Goal: Communication & Community: Share content

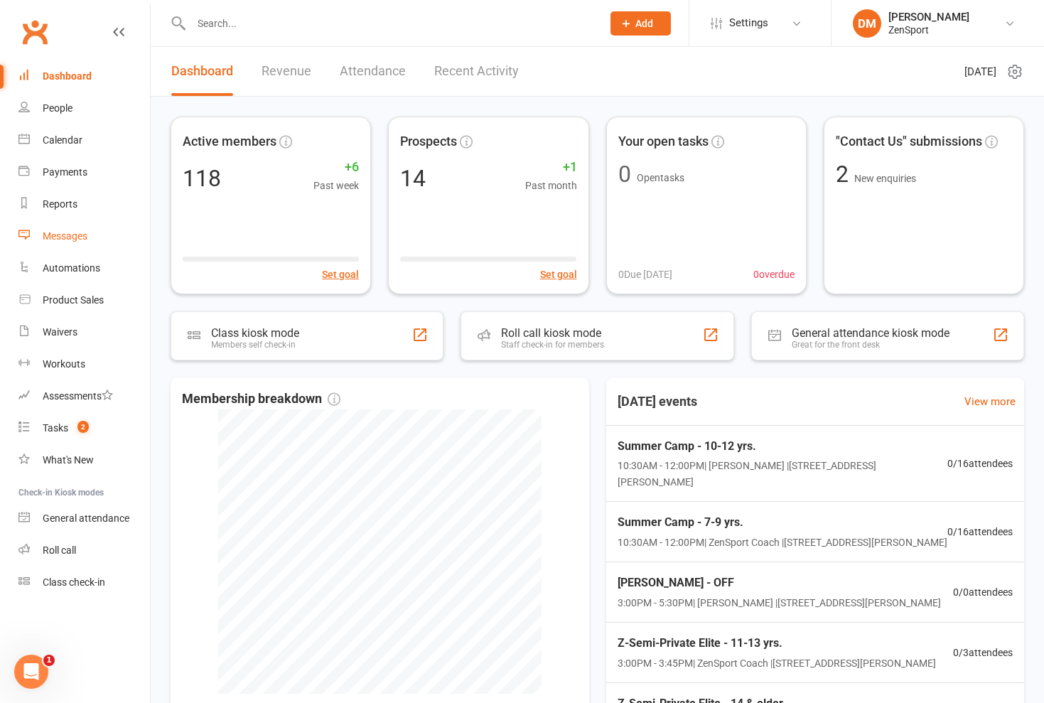
click at [66, 236] on div "Messages" at bounding box center [65, 235] width 45 height 11
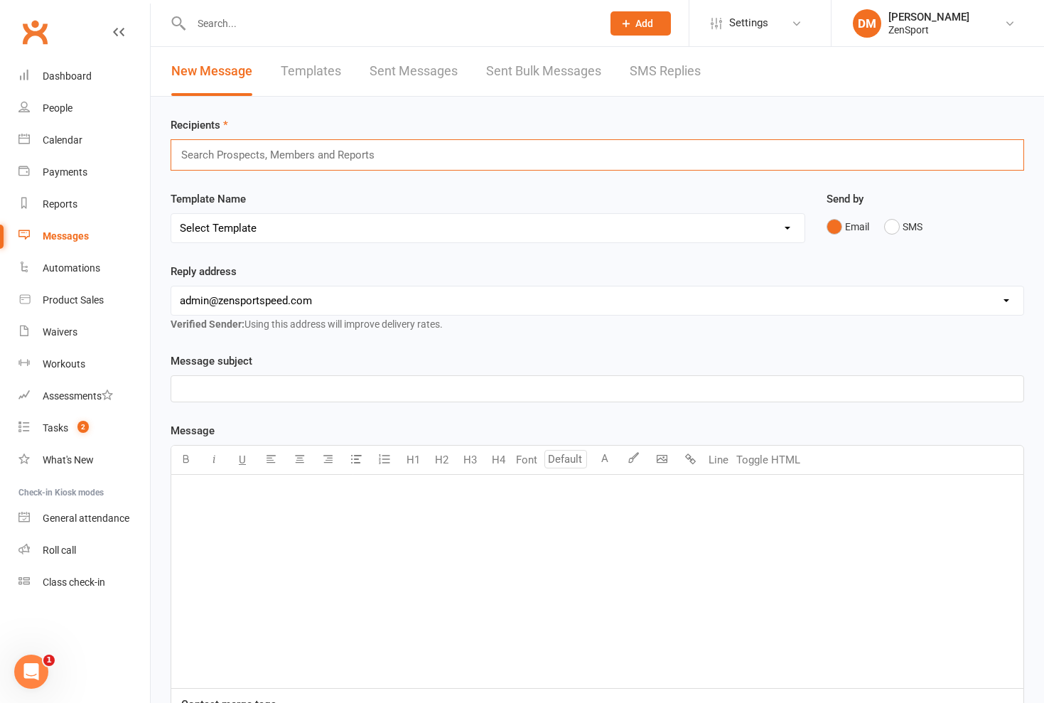
click at [211, 153] on input "text" at bounding box center [284, 155] width 209 height 18
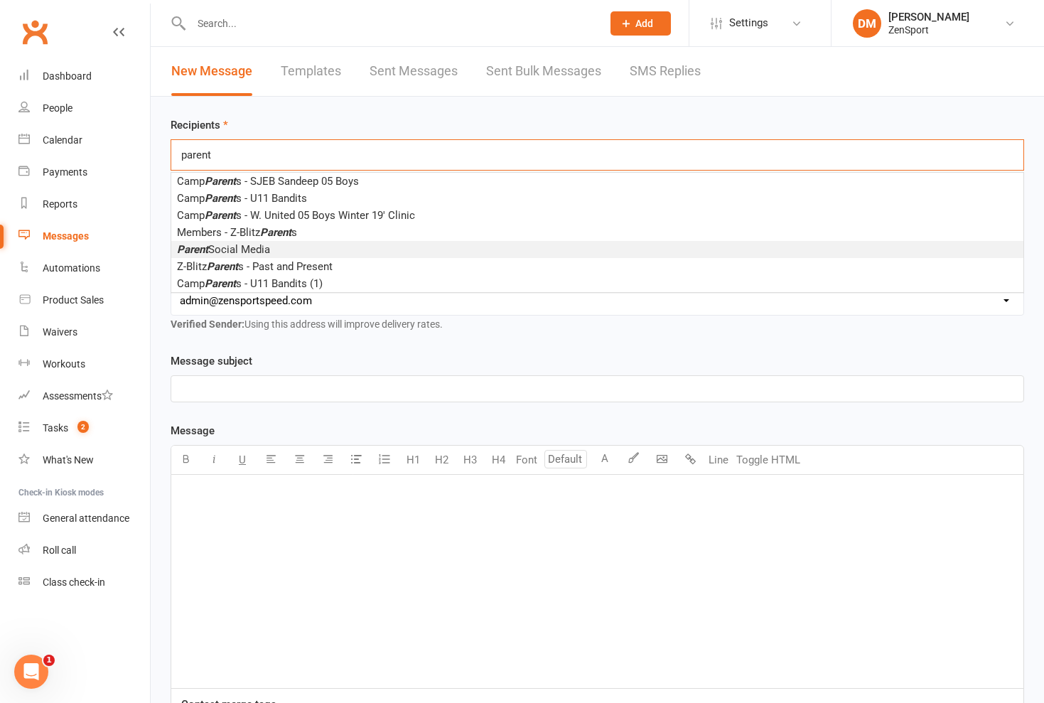
type input "parent"
click at [242, 248] on span "Parent Social Media" at bounding box center [223, 249] width 93 height 13
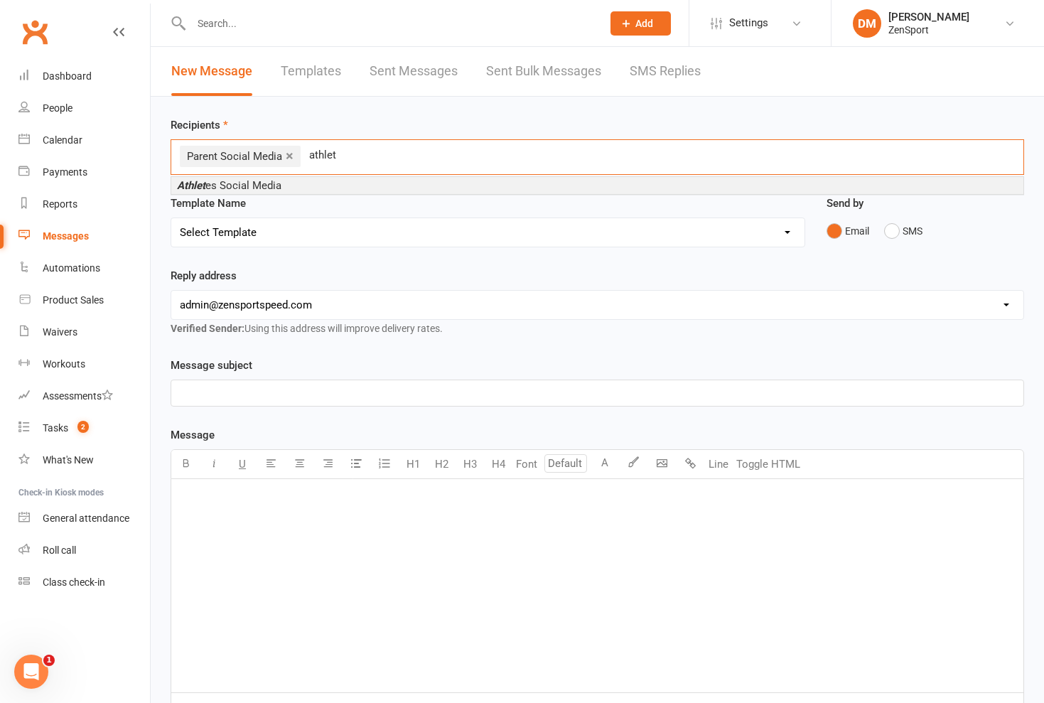
type input "athletic"
drag, startPoint x: 325, startPoint y: 179, endPoint x: 276, endPoint y: 184, distance: 50.0
click at [276, 184] on span "Athlet es Social Media" at bounding box center [229, 185] width 104 height 13
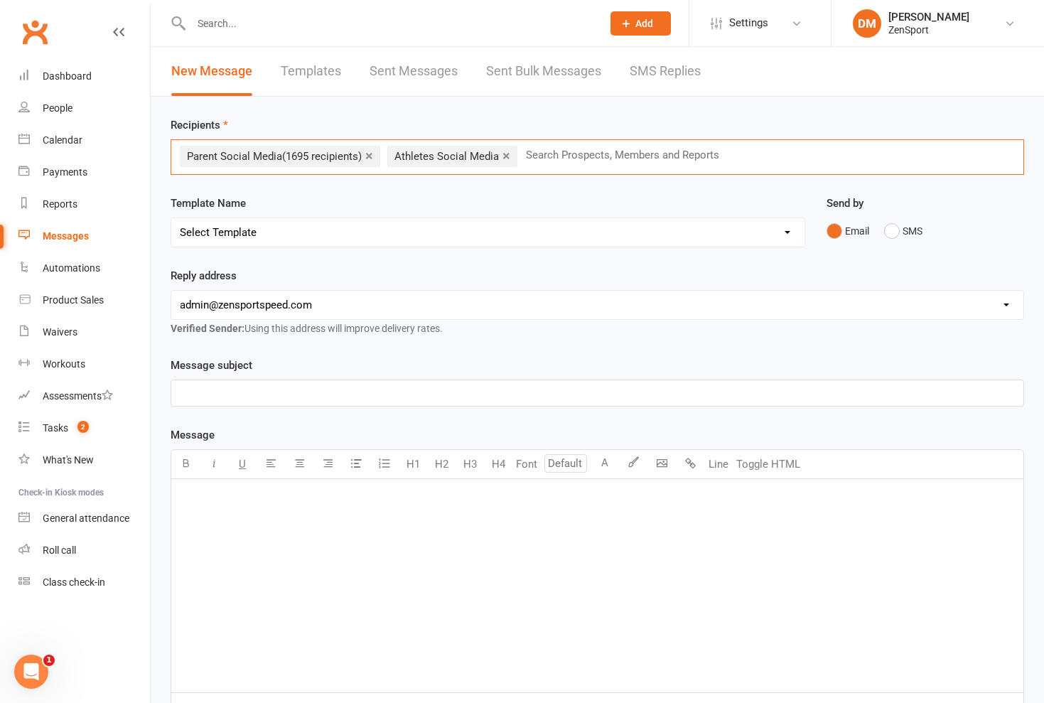
click at [548, 157] on input "text" at bounding box center [628, 155] width 209 height 18
click at [507, 155] on link "×" at bounding box center [506, 155] width 8 height 23
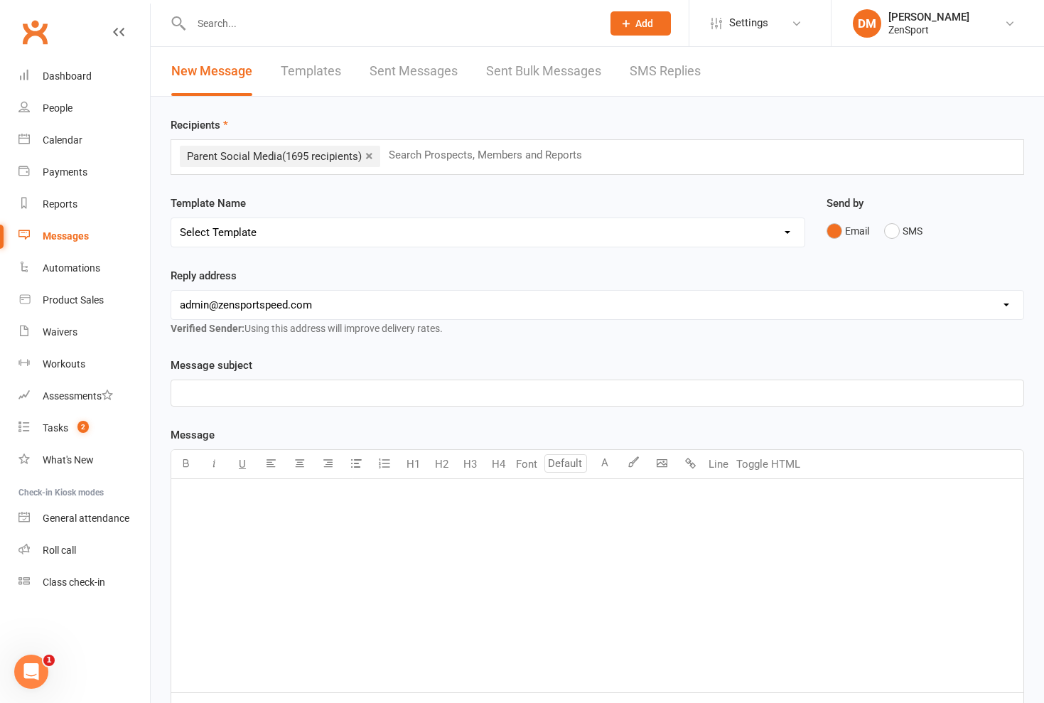
select select "2"
click at [198, 396] on p "﻿" at bounding box center [597, 392] width 835 height 17
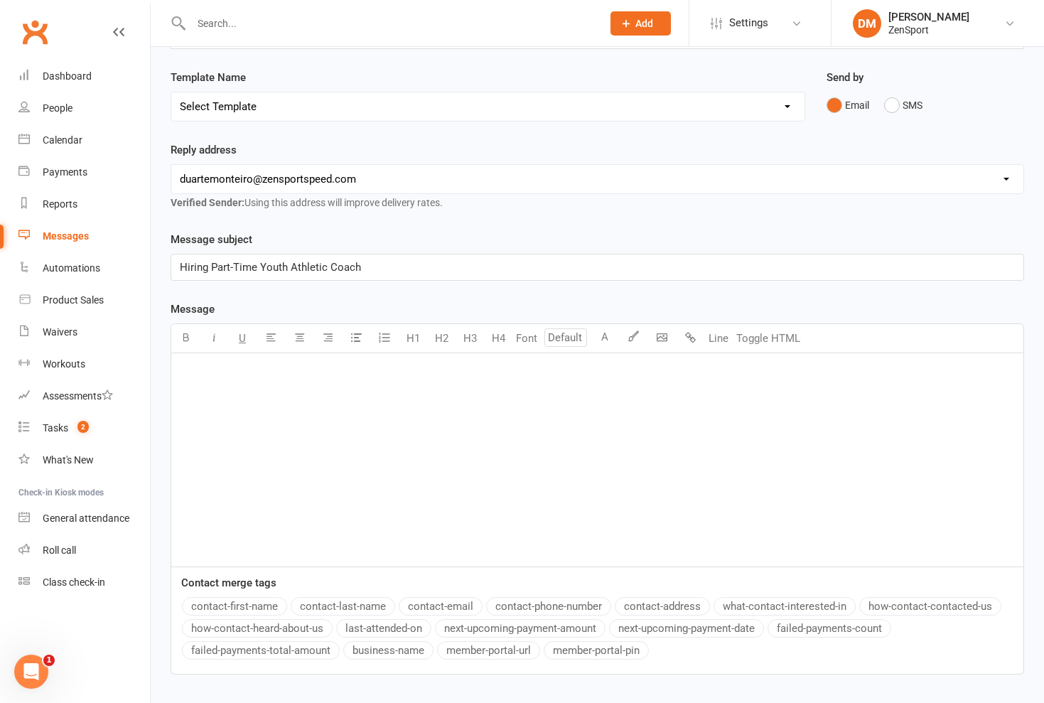
scroll to position [149, 0]
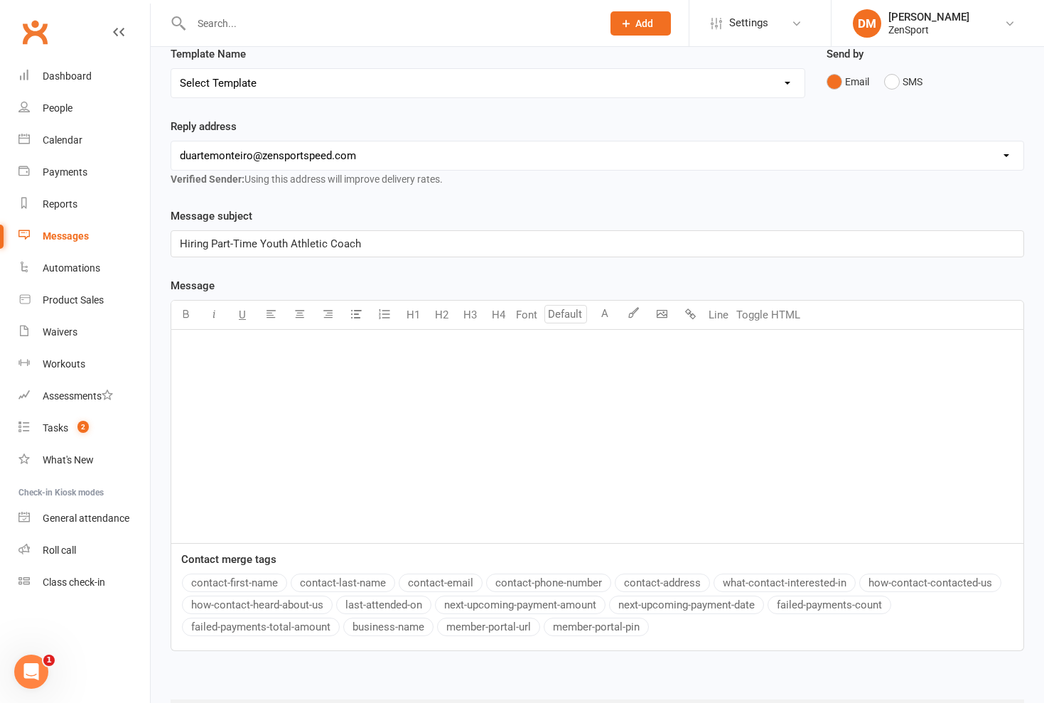
click at [196, 352] on p "﻿" at bounding box center [597, 348] width 835 height 17
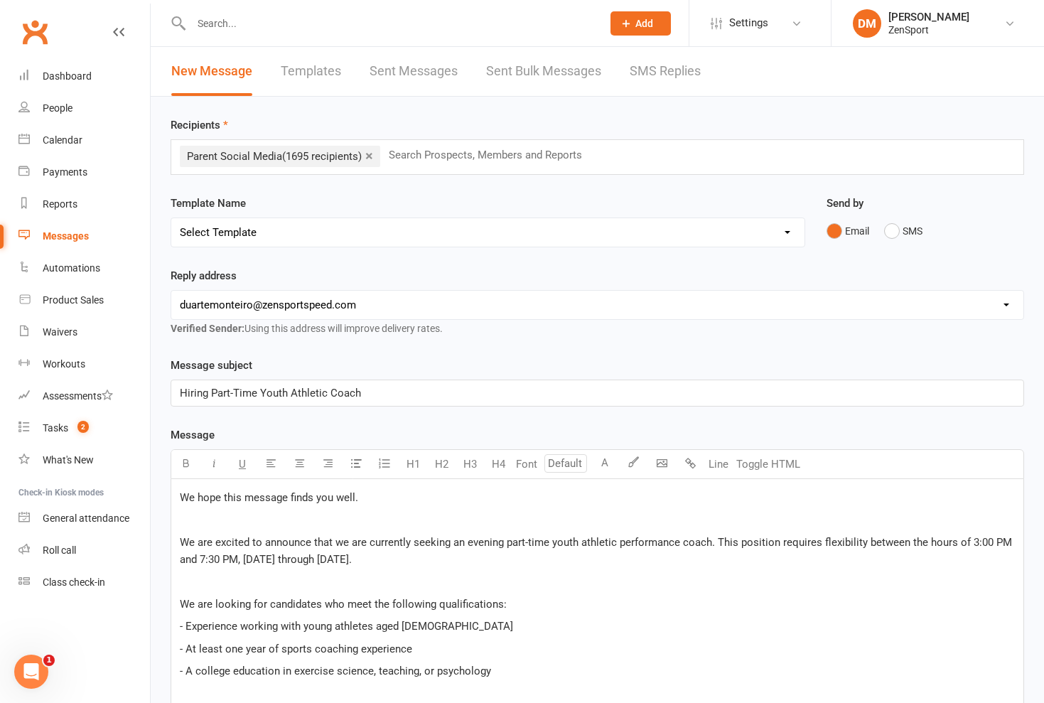
scroll to position [0, 0]
click at [180, 496] on span "We hope this message finds you well." at bounding box center [269, 497] width 178 height 13
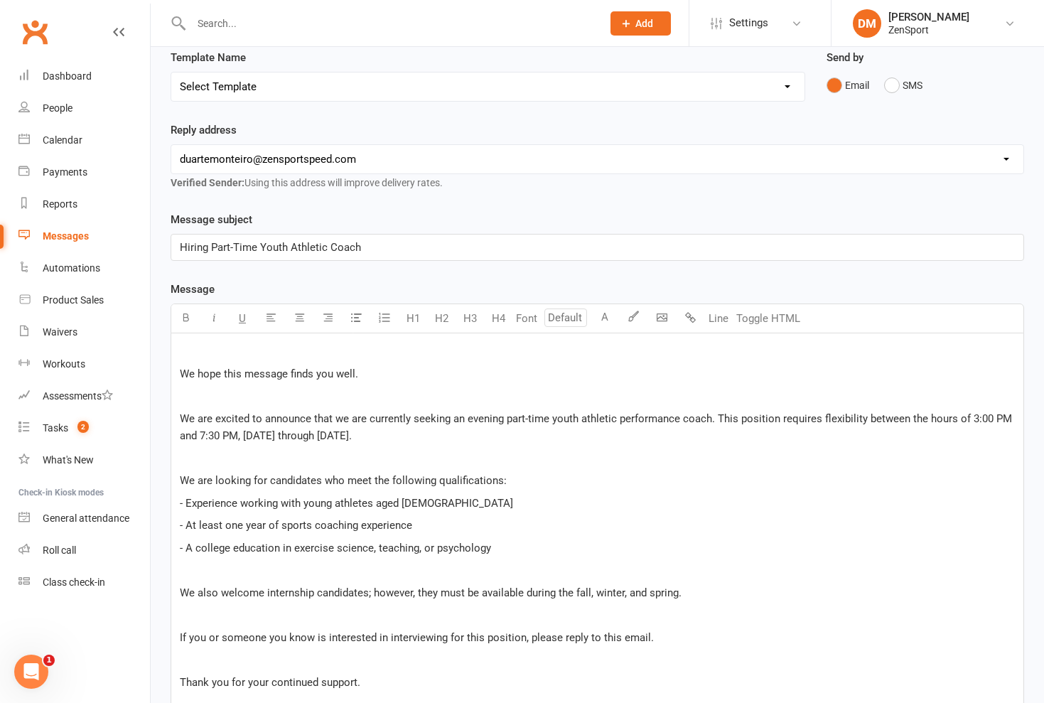
scroll to position [271, 0]
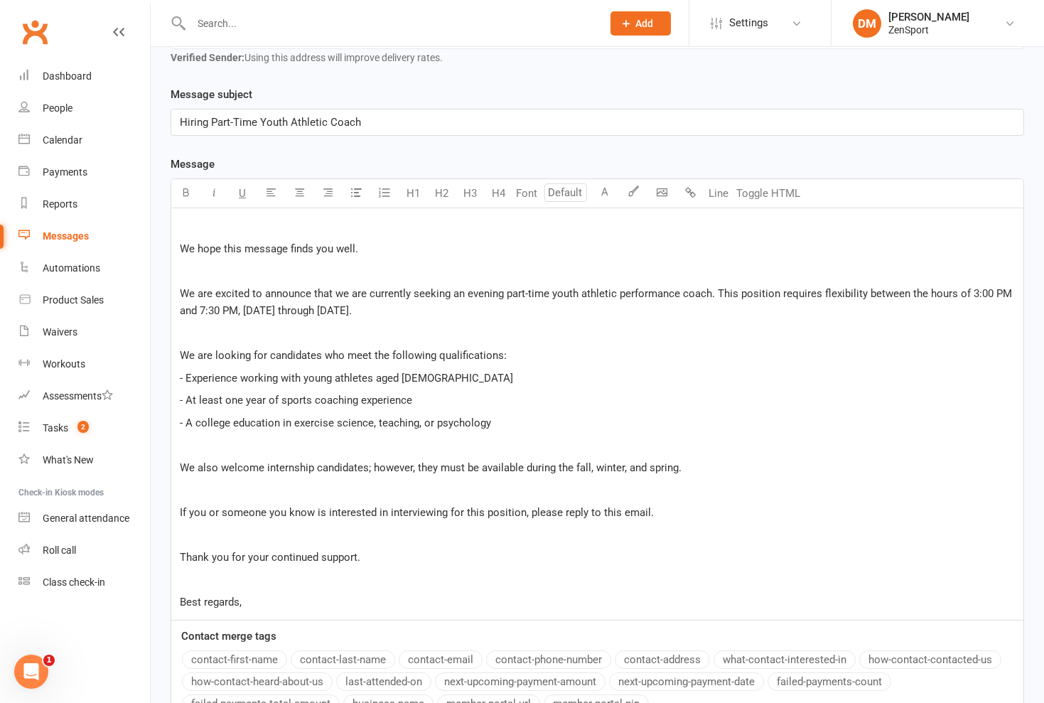
click at [191, 219] on p "﻿" at bounding box center [597, 226] width 835 height 17
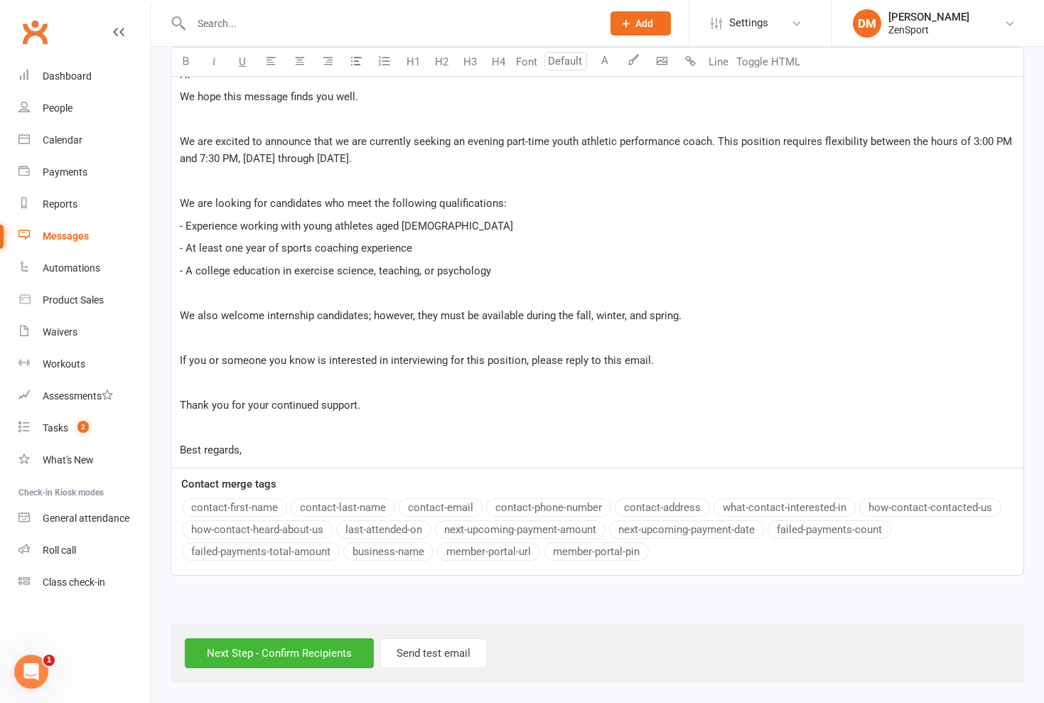
scroll to position [435, 0]
click at [254, 498] on button "contact-first-name" at bounding box center [234, 507] width 105 height 18
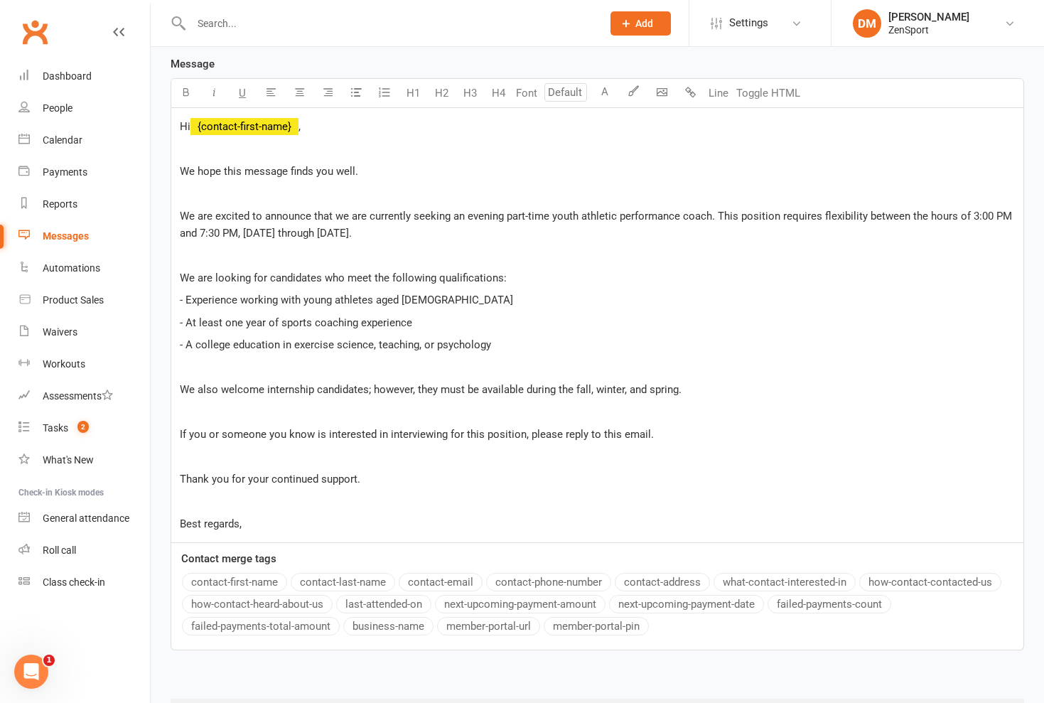
scroll to position [374, 0]
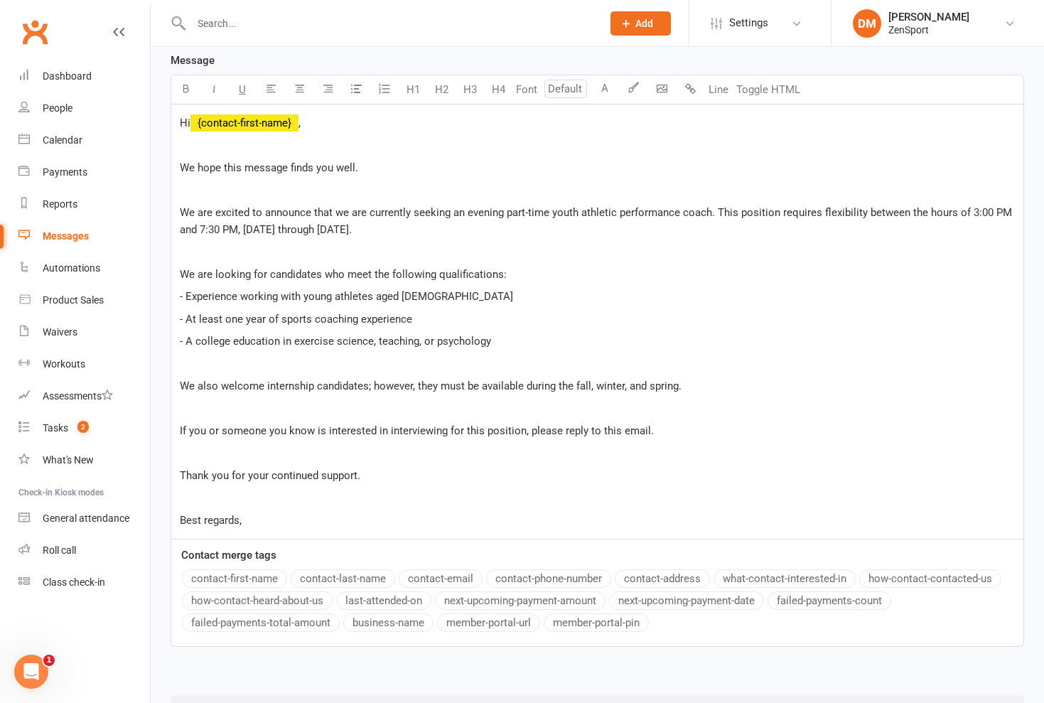
click at [414, 320] on p "- At least one year of sports coaching experience" at bounding box center [597, 319] width 835 height 17
click at [382, 349] on p "- A college education in exercise science, teaching, or psychology" at bounding box center [597, 341] width 835 height 17
click at [510, 272] on p "We are looking for candidates who meet the following qualifications:" at bounding box center [597, 274] width 835 height 17
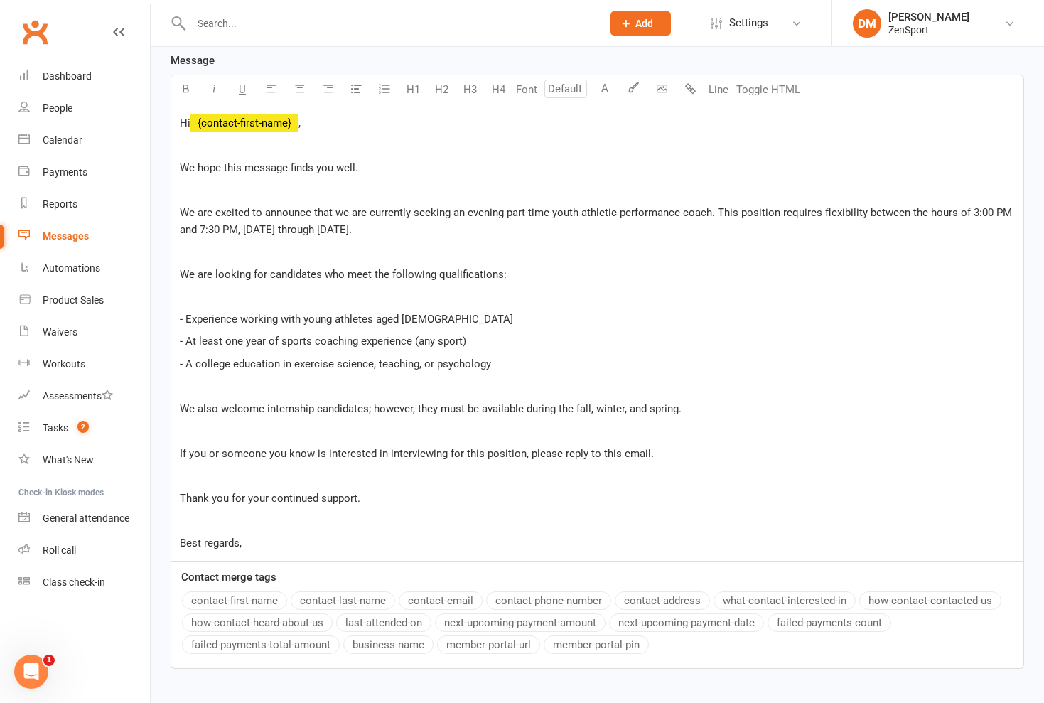
click at [501, 363] on p "- A college education in exercise science, teaching, or psychology" at bounding box center [597, 363] width 835 height 17
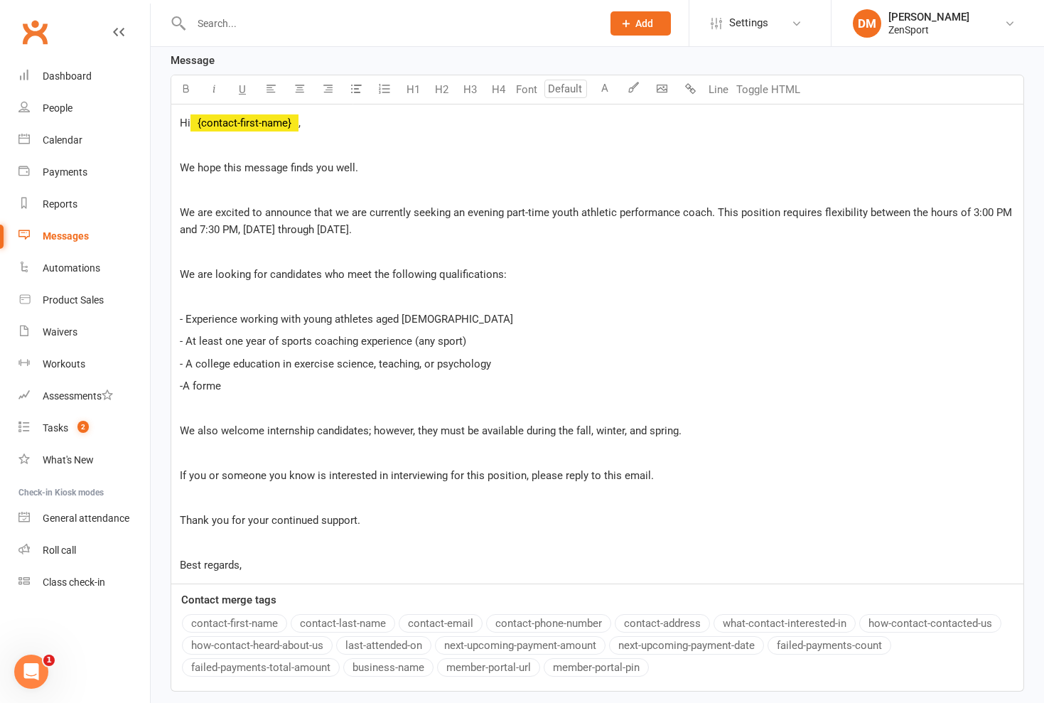
click at [183, 387] on span "-A forme" at bounding box center [200, 385] width 41 height 13
click at [229, 388] on p "- A forme" at bounding box center [597, 385] width 835 height 17
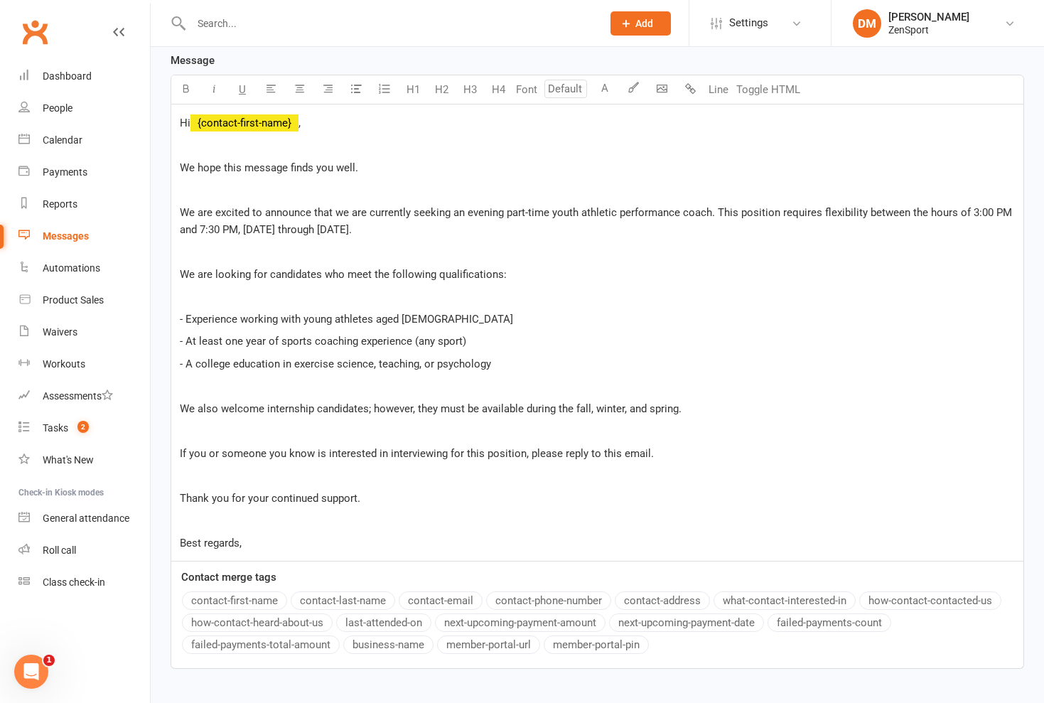
click at [367, 410] on span "We also welcome internship candidates; however, they must be available during t…" at bounding box center [431, 408] width 502 height 13
click at [508, 366] on p "- A college education in exercise science, teaching, or psychology" at bounding box center [597, 363] width 835 height 17
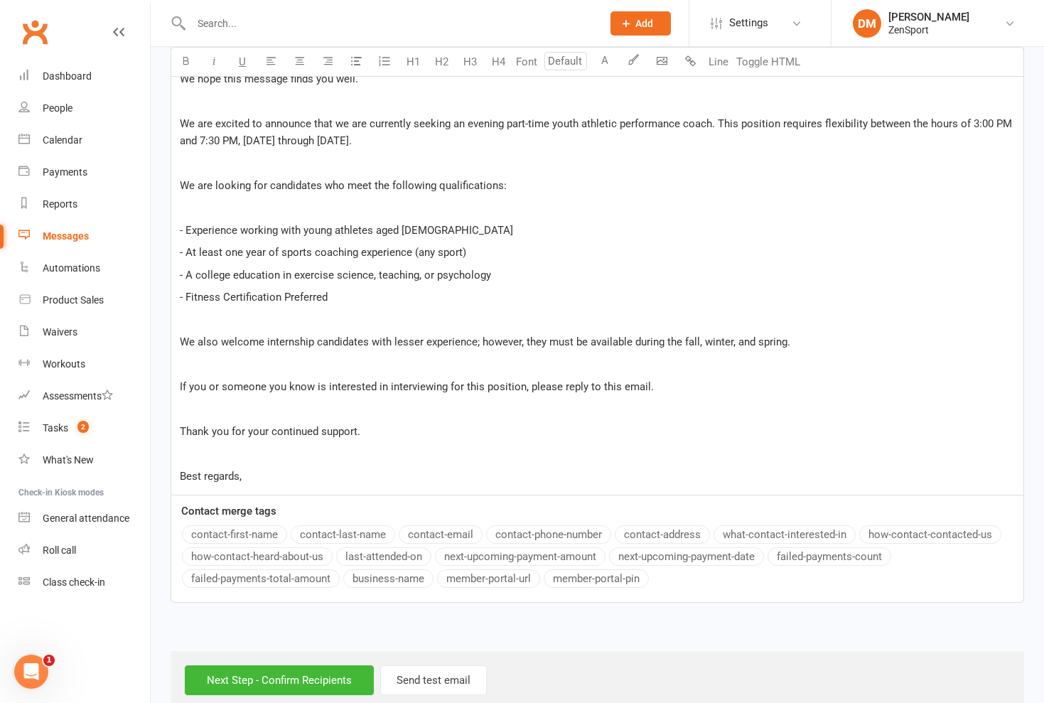
scroll to position [468, 0]
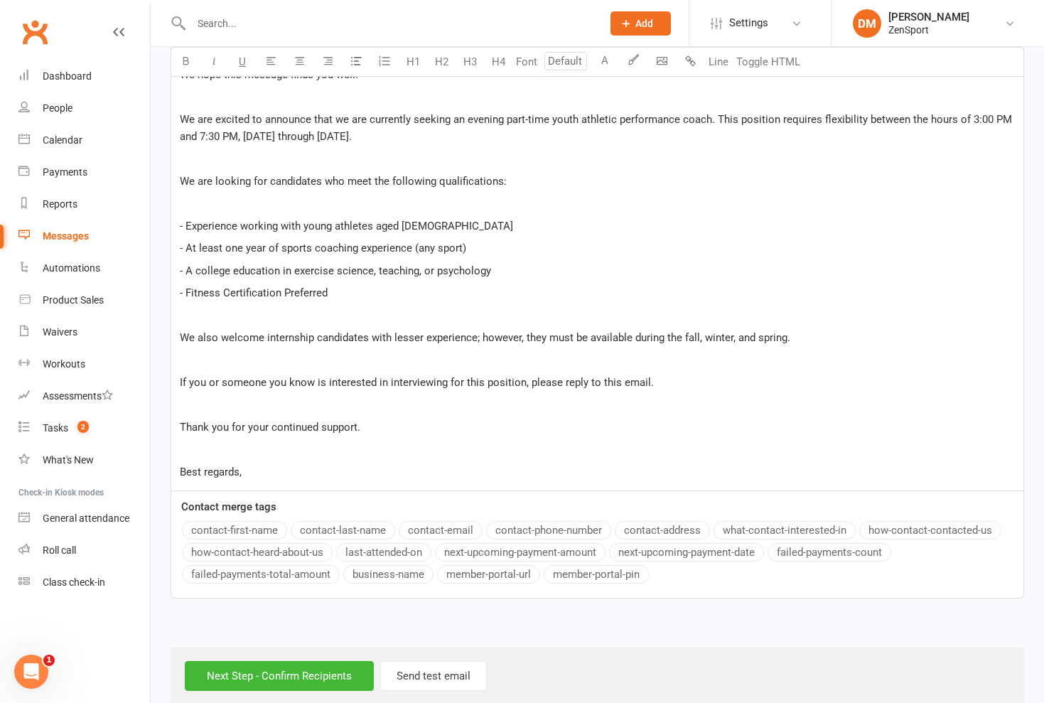
click at [785, 341] on span "We also welcome internship candidates with lesser experience; however, they mus…" at bounding box center [485, 337] width 610 height 13
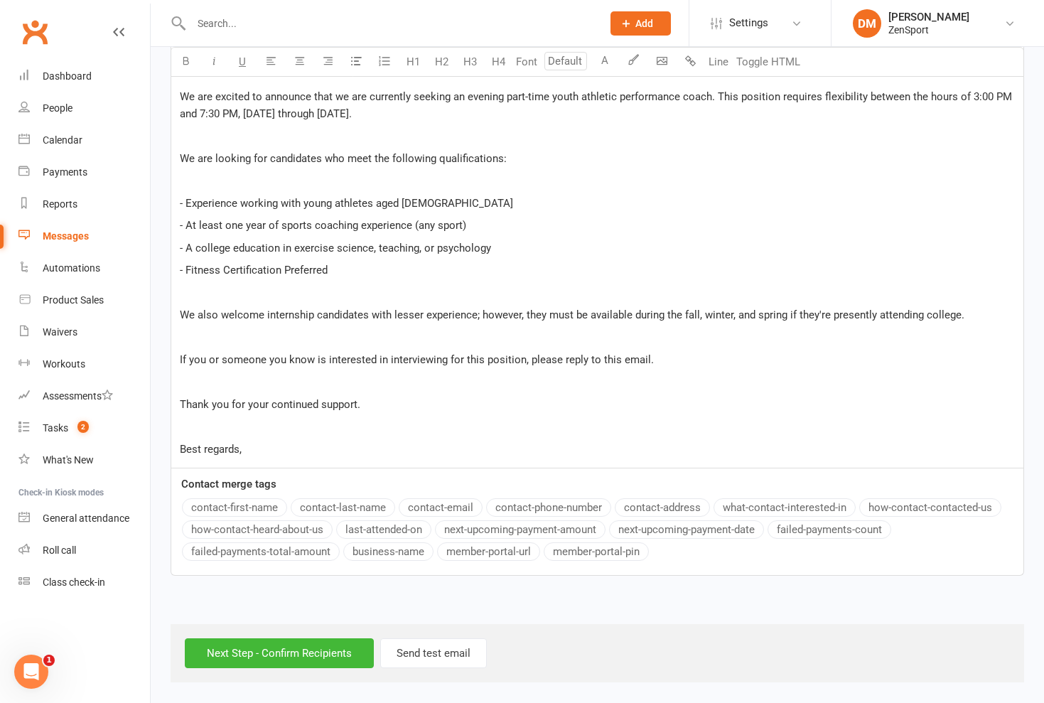
scroll to position [502, 0]
click at [254, 441] on p "Best regards," at bounding box center [597, 449] width 835 height 17
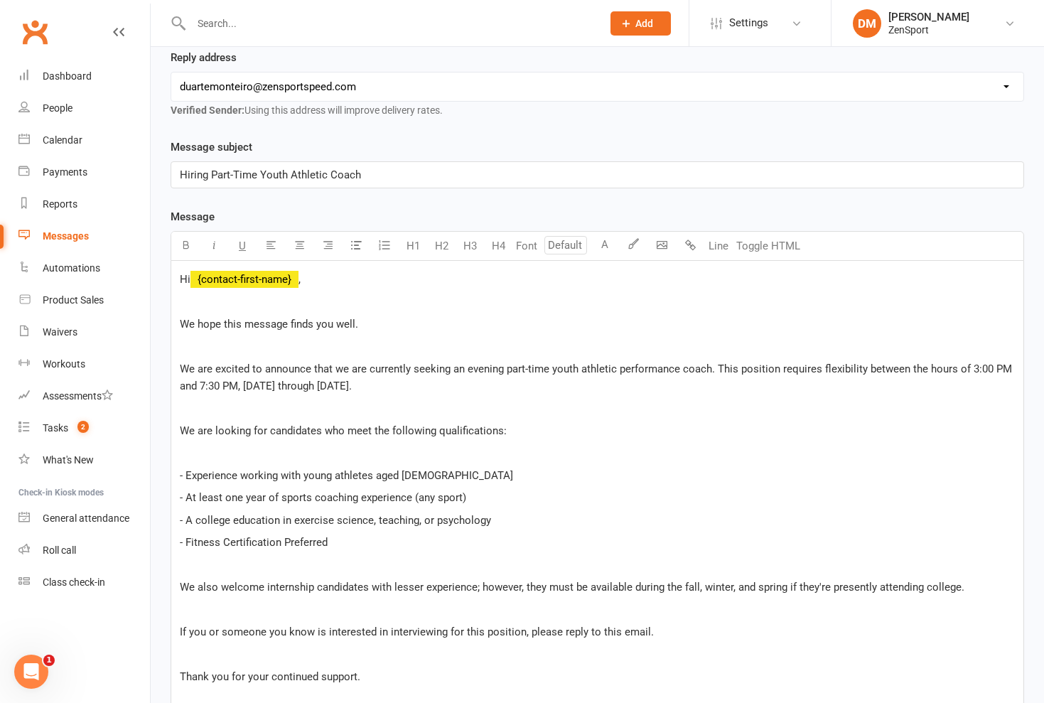
scroll to position [234, 0]
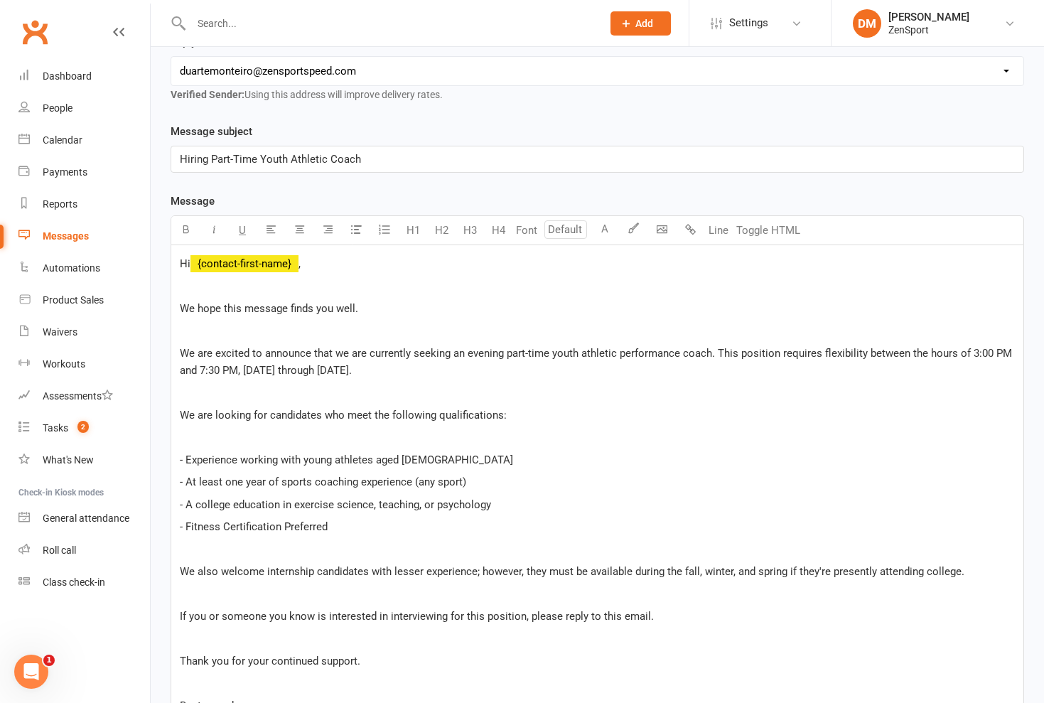
click at [987, 354] on span "We are excited to announce that we are currently seeking an evening part-time y…" at bounding box center [597, 362] width 835 height 30
click at [240, 371] on span "We are excited to announce that we are currently seeking an evening part-time y…" at bounding box center [597, 362] width 835 height 30
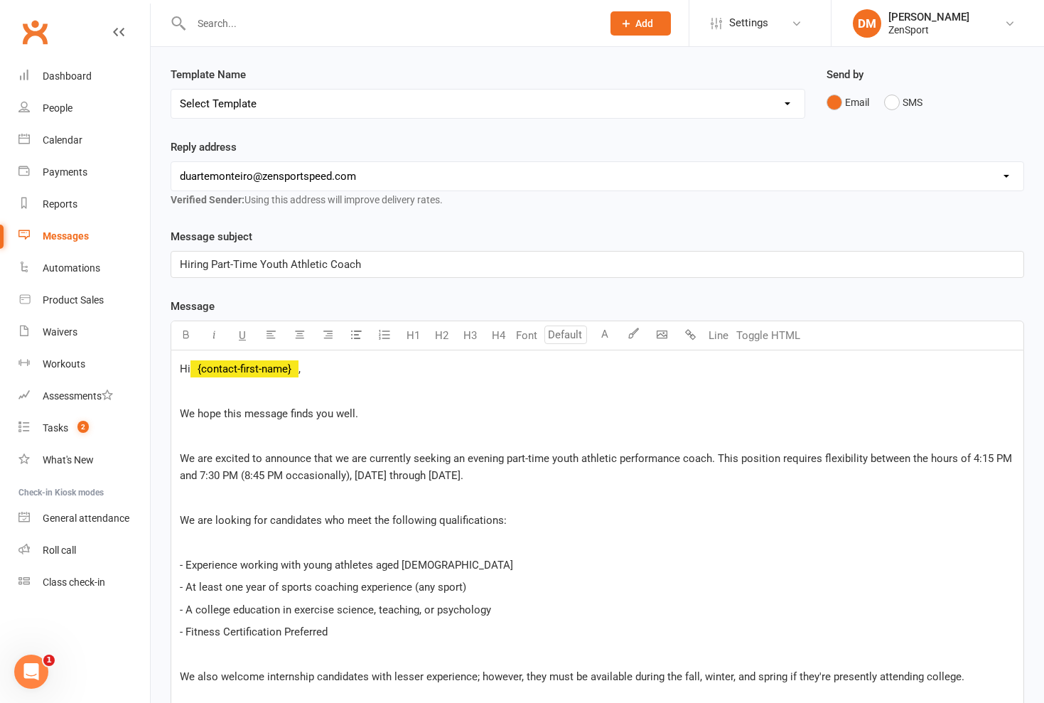
scroll to position [126, 0]
click at [209, 269] on span "Hiring Part-Time Youth Athletic Coach" at bounding box center [270, 266] width 181 height 13
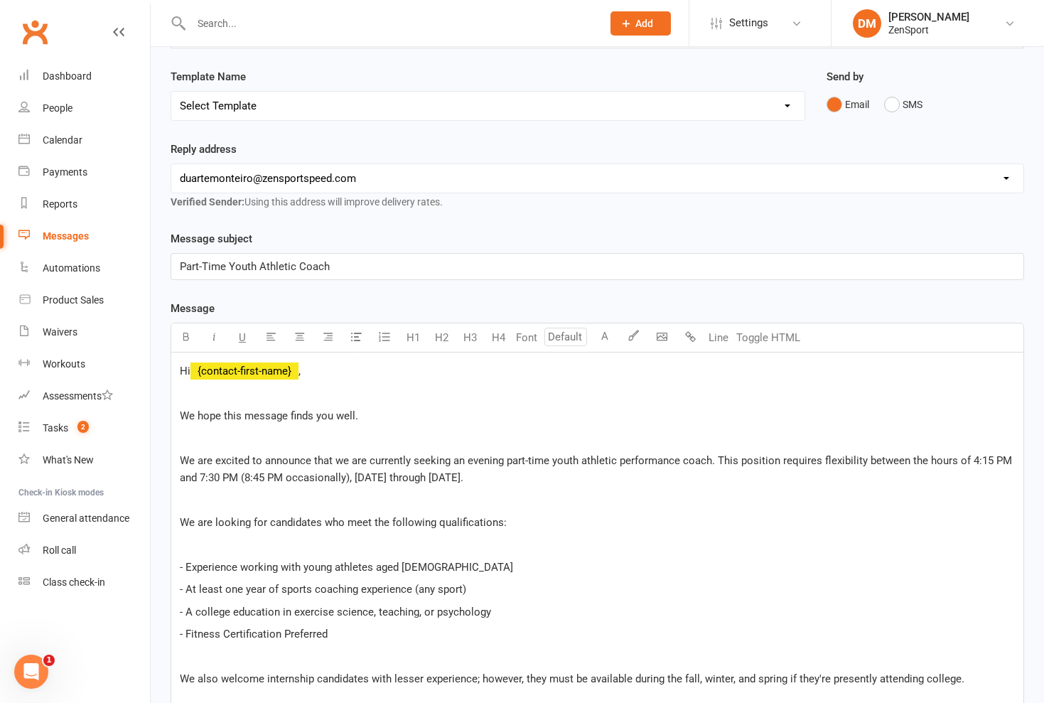
drag, startPoint x: 334, startPoint y: 269, endPoint x: 153, endPoint y: 265, distance: 181.2
click at [153, 265] on div "Recipients × Parent Social Media (1695 recipients) Search Prospects, Members an…" at bounding box center [597, 541] width 893 height 1143
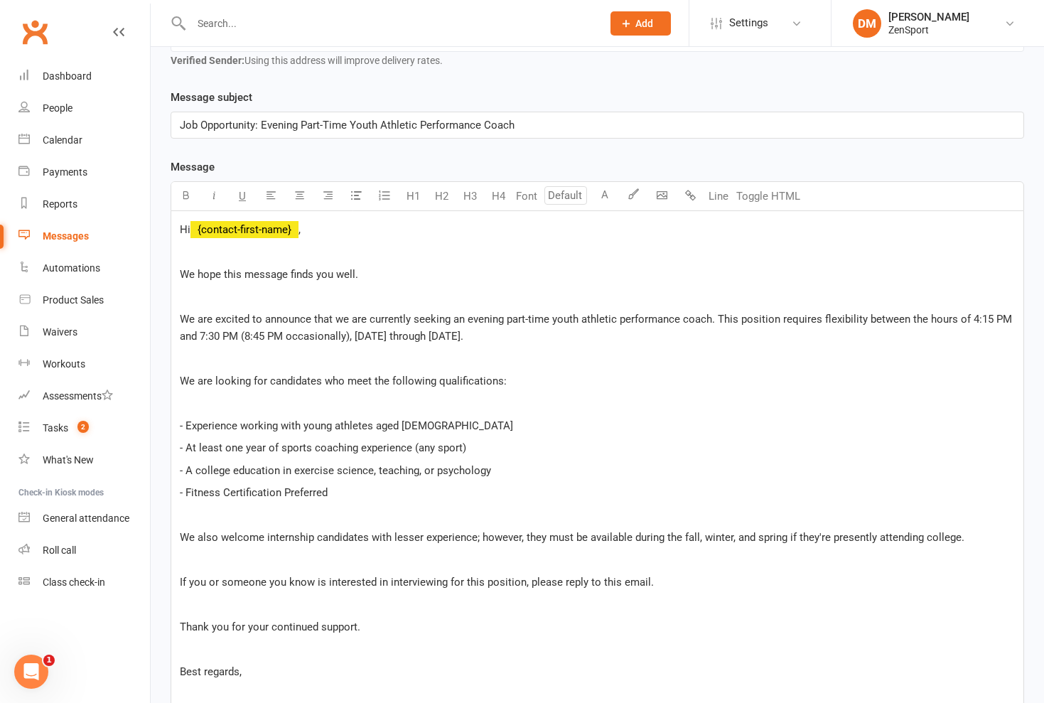
scroll to position [270, 0]
click at [352, 316] on span "We are excited to announce that we are currently seeking an evening part-time y…" at bounding box center [597, 326] width 835 height 30
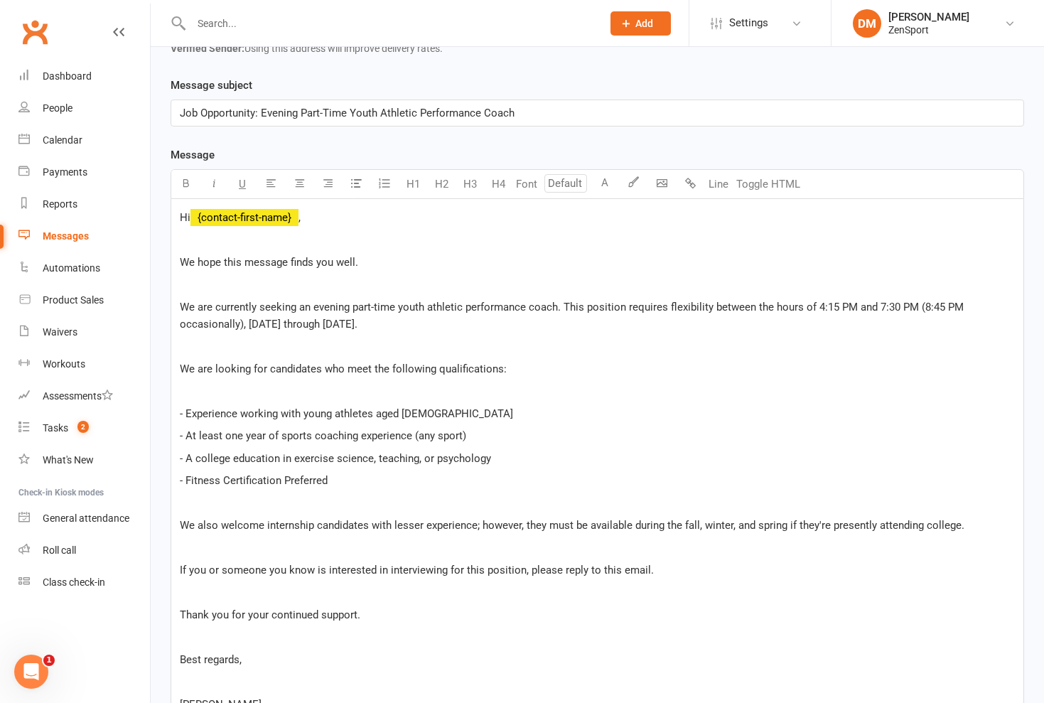
scroll to position [282, 0]
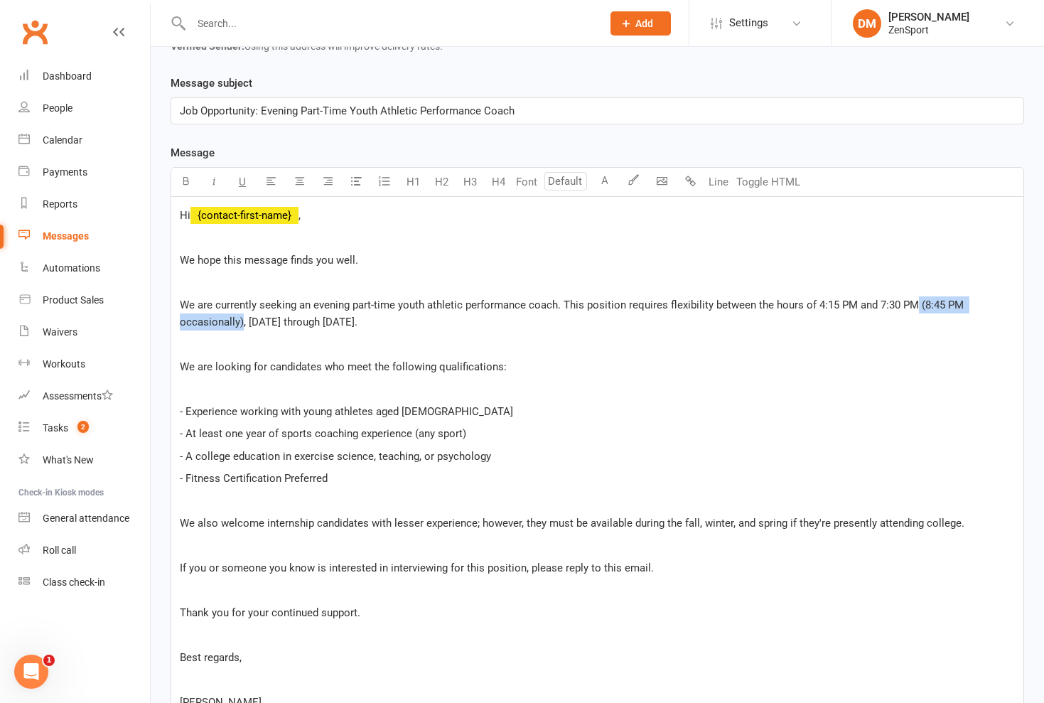
drag, startPoint x: 917, startPoint y: 308, endPoint x: 242, endPoint y: 320, distance: 674.5
click at [242, 320] on span "We are currently seeking an evening part-time youth athletic performance coach.…" at bounding box center [573, 313] width 787 height 30
click at [215, 183] on icon "button" at bounding box center [214, 181] width 11 height 11
click at [613, 359] on p "We are looking for candidates who meet the following qualifications:" at bounding box center [597, 366] width 835 height 17
click at [239, 322] on span "(8:45 PM occasionally)" at bounding box center [572, 313] width 784 height 30
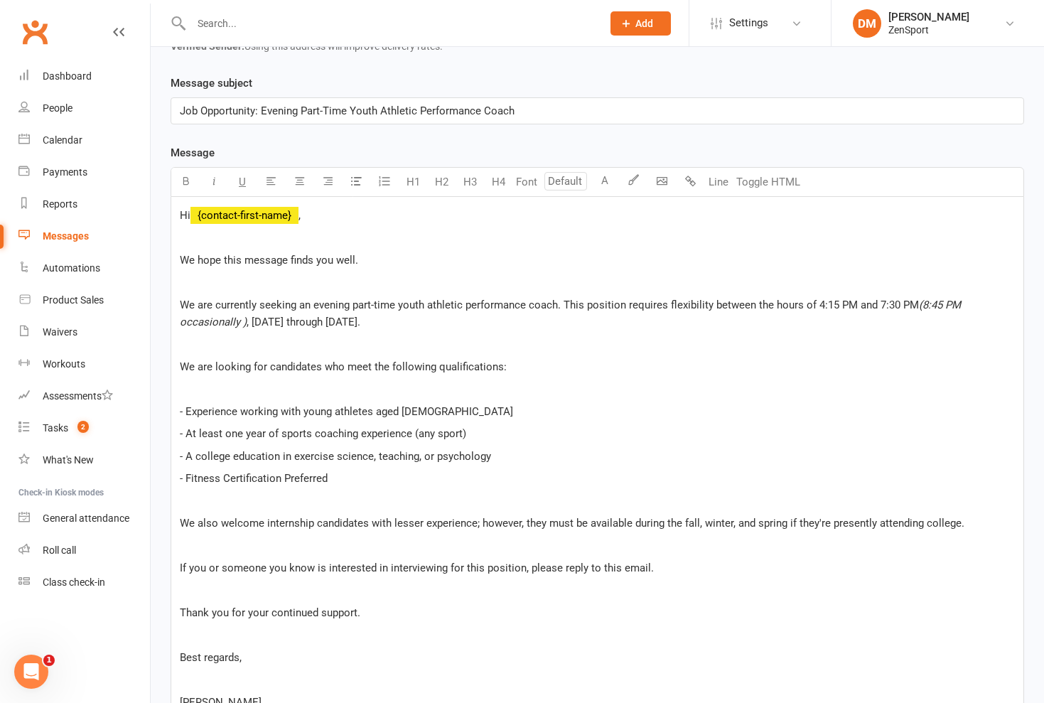
click at [236, 412] on span "- Experience working with young athletes aged [DEMOGRAPHIC_DATA]" at bounding box center [346, 411] width 333 height 13
drag, startPoint x: 466, startPoint y: 433, endPoint x: 413, endPoint y: 431, distance: 53.3
click at [413, 431] on p "- At least one year of sports coaching experience (any sport)" at bounding box center [597, 433] width 835 height 17
click at [215, 182] on icon "button" at bounding box center [214, 181] width 11 height 11
click at [490, 455] on p "- A college education in exercise science, teaching, or psychology" at bounding box center [597, 456] width 835 height 17
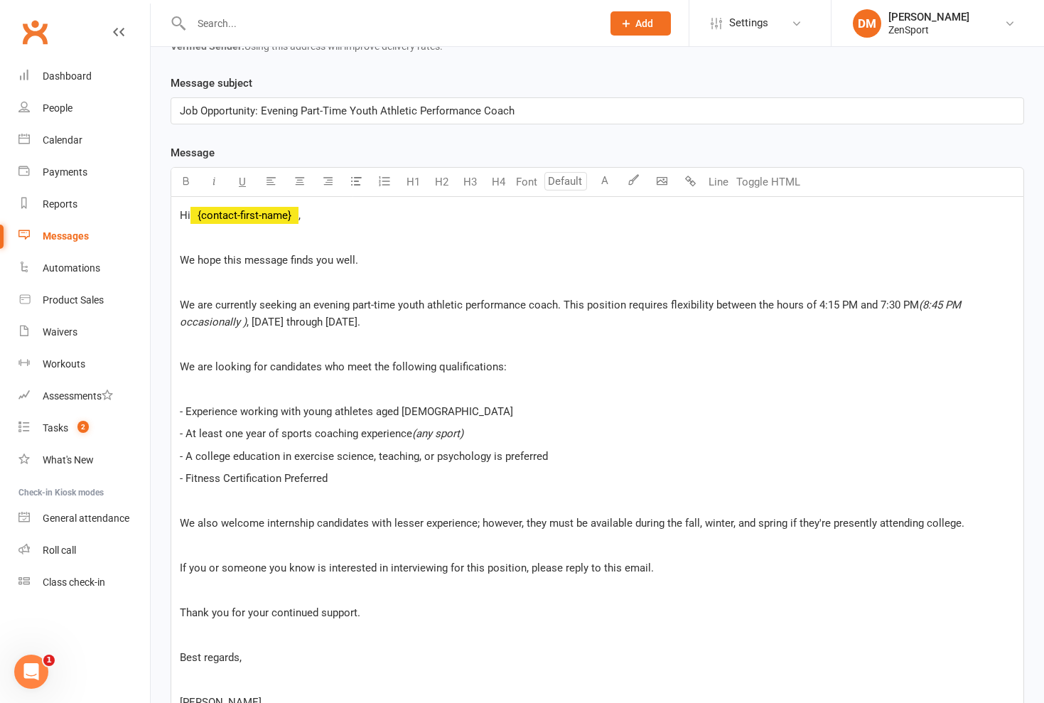
click at [287, 478] on span "- Fitness Certification Preferred" at bounding box center [254, 478] width 148 height 13
click at [357, 472] on p "- Fitness Certification is preferred" at bounding box center [597, 478] width 835 height 17
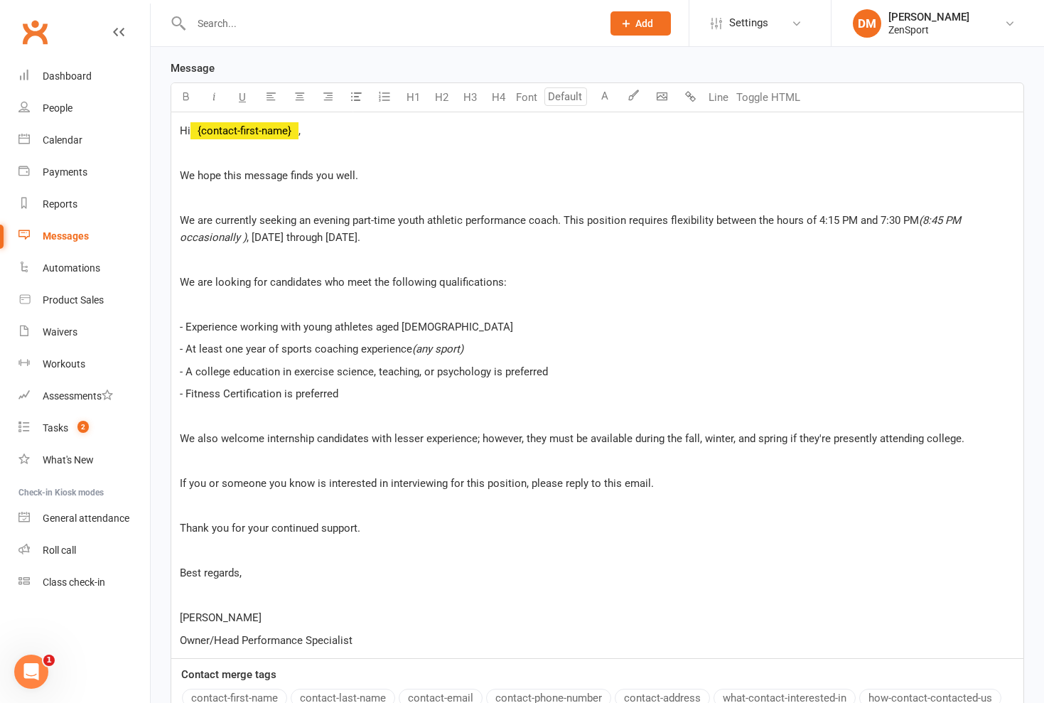
scroll to position [374, 0]
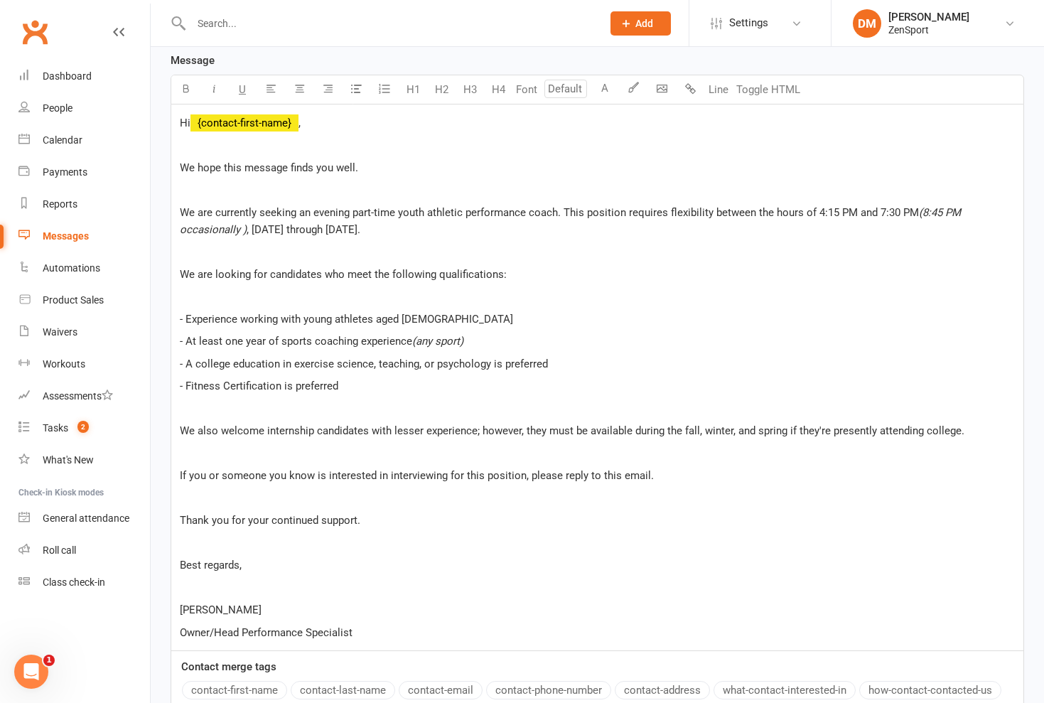
click at [262, 430] on span "We also welcome internship candidates with lesser experience; however, they mus…" at bounding box center [572, 430] width 785 height 13
drag, startPoint x: 996, startPoint y: 433, endPoint x: 878, endPoint y: 431, distance: 118.0
click at [878, 431] on span "We also welcome college internship candidates with lesser experience; however, …" at bounding box center [591, 430] width 822 height 13
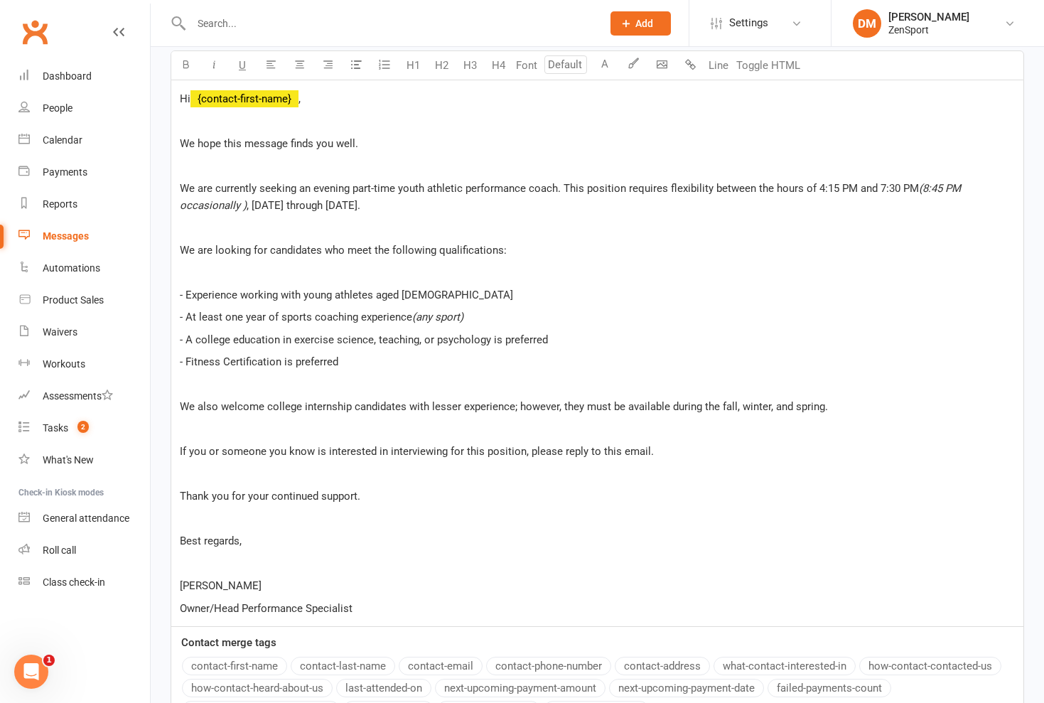
scroll to position [413, 0]
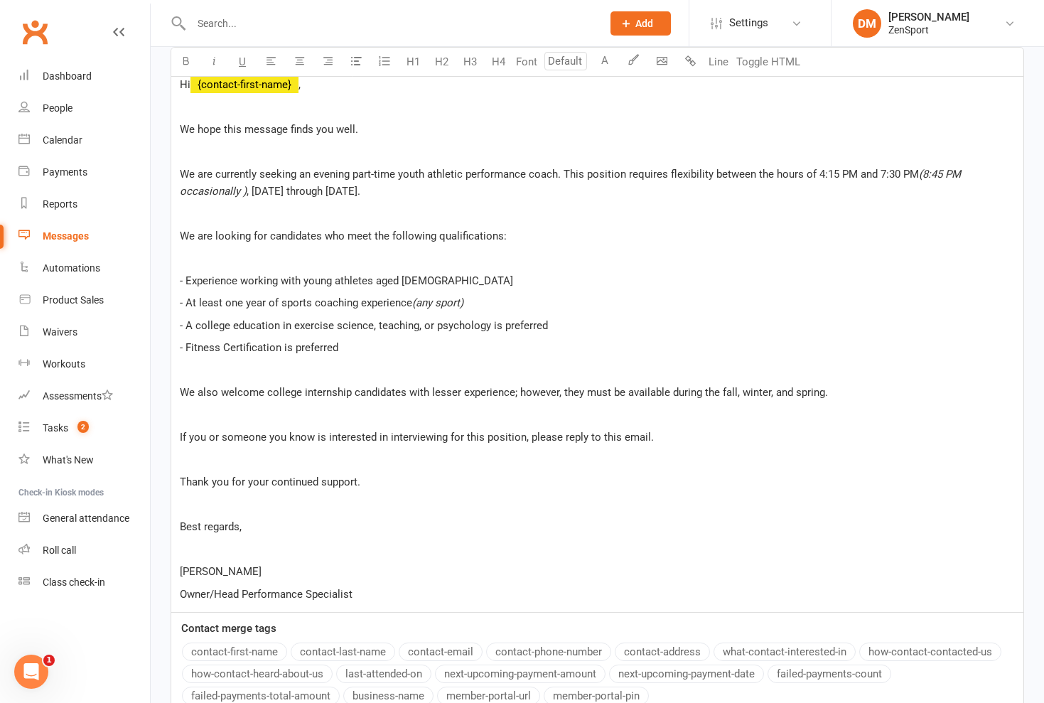
click at [556, 436] on span "If you or someone you know is interested in interviewing for this position, ple…" at bounding box center [417, 437] width 474 height 13
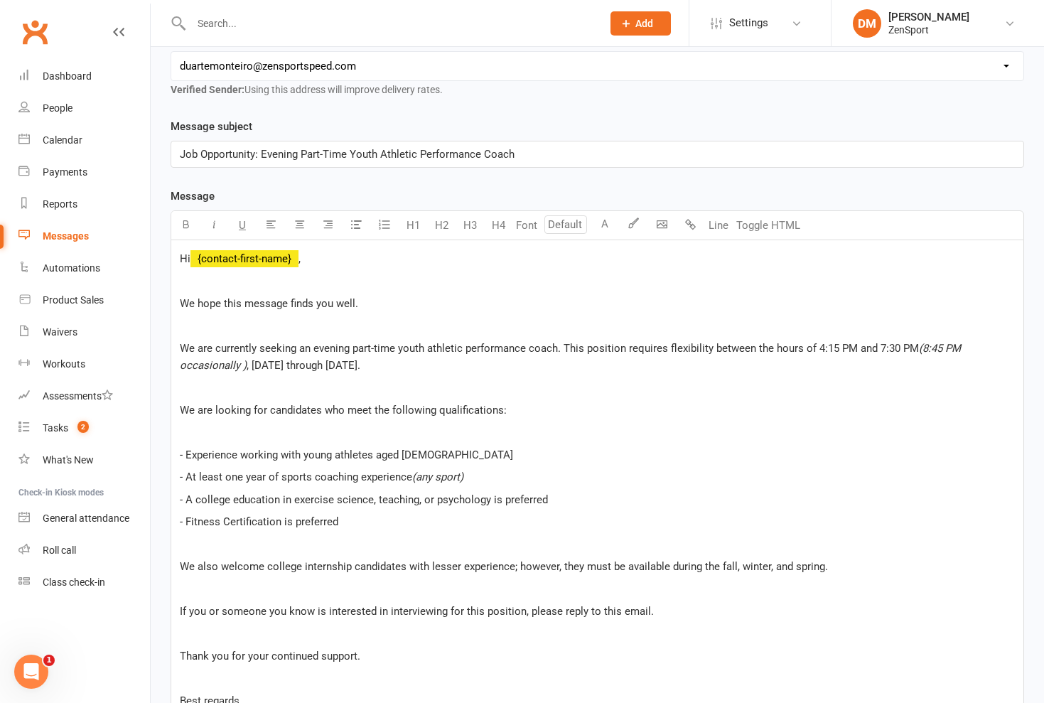
scroll to position [230, 0]
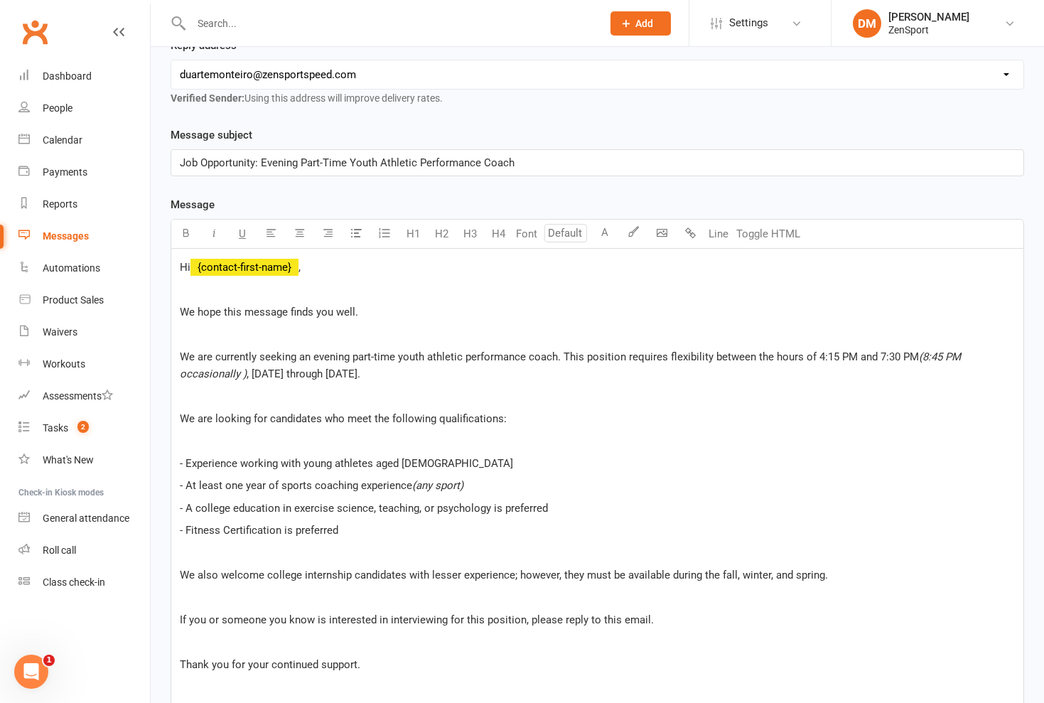
click at [242, 374] on span "(8:45 PM occasionally )" at bounding box center [572, 365] width 784 height 30
click at [357, 376] on span ", [DATE] through [DATE]." at bounding box center [301, 373] width 114 height 13
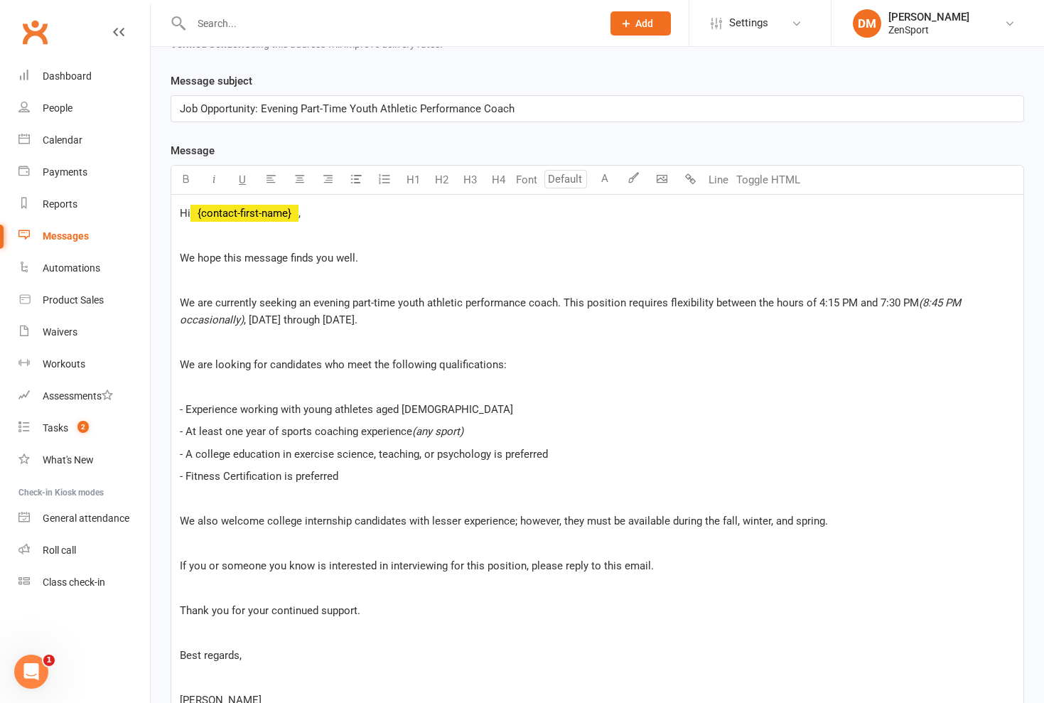
scroll to position [293, 0]
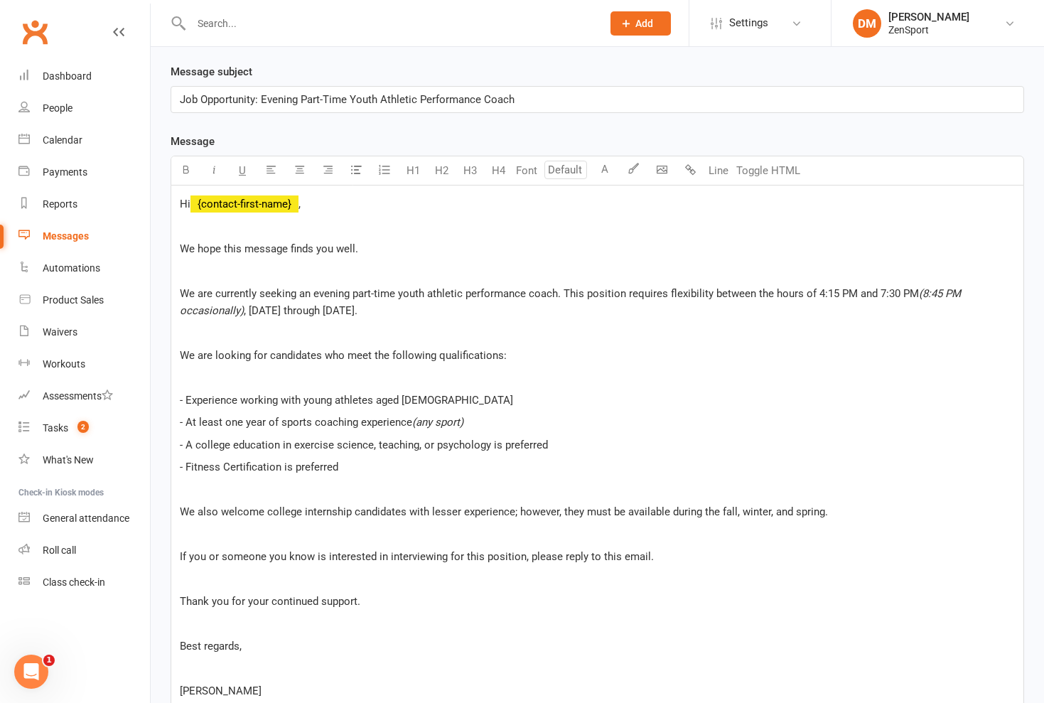
click at [268, 356] on span "We are looking for candidates who meet the following qualifications:" at bounding box center [343, 355] width 327 height 13
click at [406, 400] on span "- Experience working with young athletes aged [DEMOGRAPHIC_DATA]" at bounding box center [346, 400] width 333 height 13
click at [185, 467] on span "- Fitness Certification is preferred" at bounding box center [259, 466] width 158 height 13
click at [360, 466] on p "- A Fitness Certification is preferred" at bounding box center [597, 466] width 835 height 17
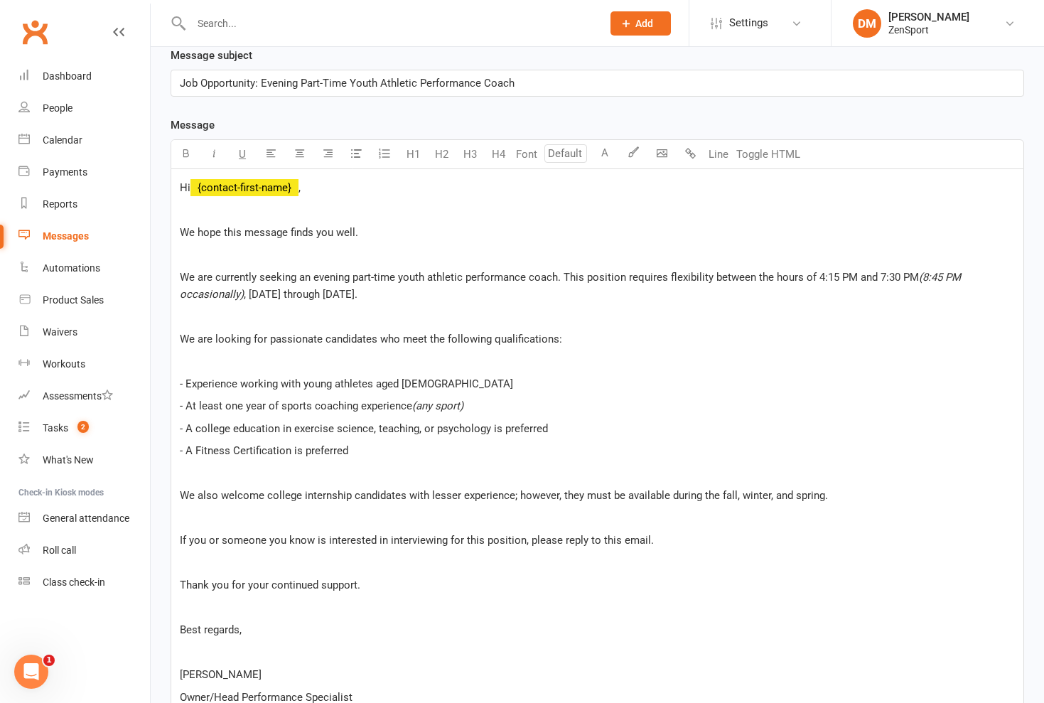
scroll to position [318, 0]
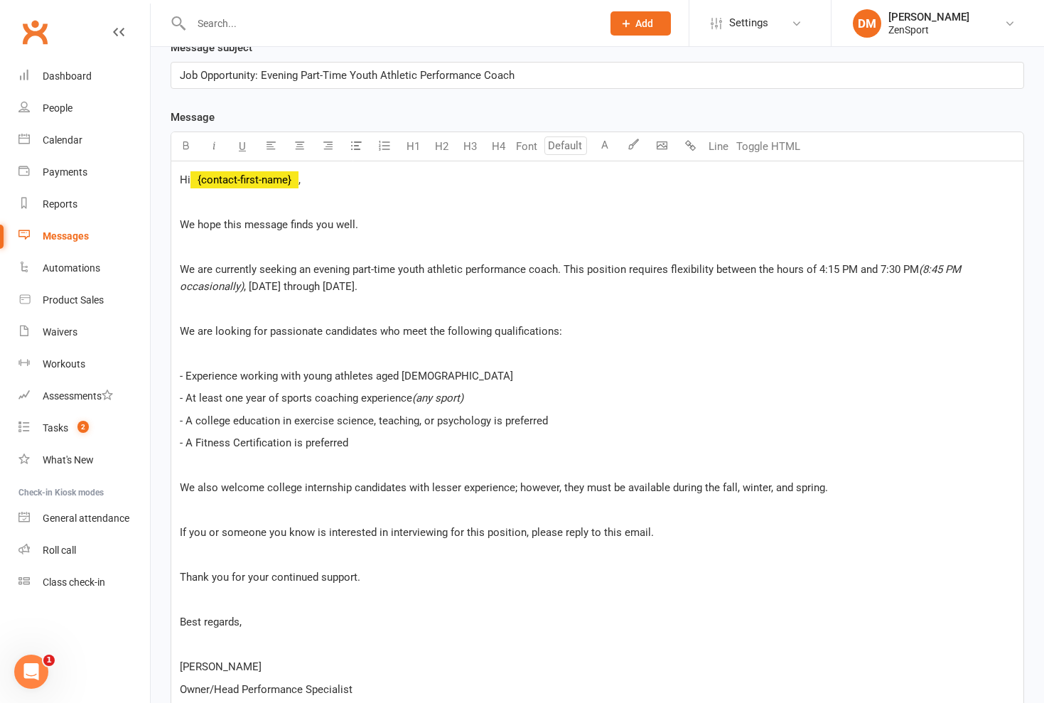
click at [178, 487] on div "Hi ﻿ {contact-first-name} , ﻿ We hope this message finds you well. ﻿ We are cur…" at bounding box center [597, 434] width 852 height 546
drag, startPoint x: 208, startPoint y: 492, endPoint x: 180, endPoint y: 490, distance: 28.5
click at [180, 490] on span "Note: We also welcome college internship candidates with lesser experience; how…" at bounding box center [518, 487] width 677 height 13
click at [189, 144] on icon "button" at bounding box center [185, 145] width 11 height 11
click at [215, 149] on icon "button" at bounding box center [214, 145] width 11 height 11
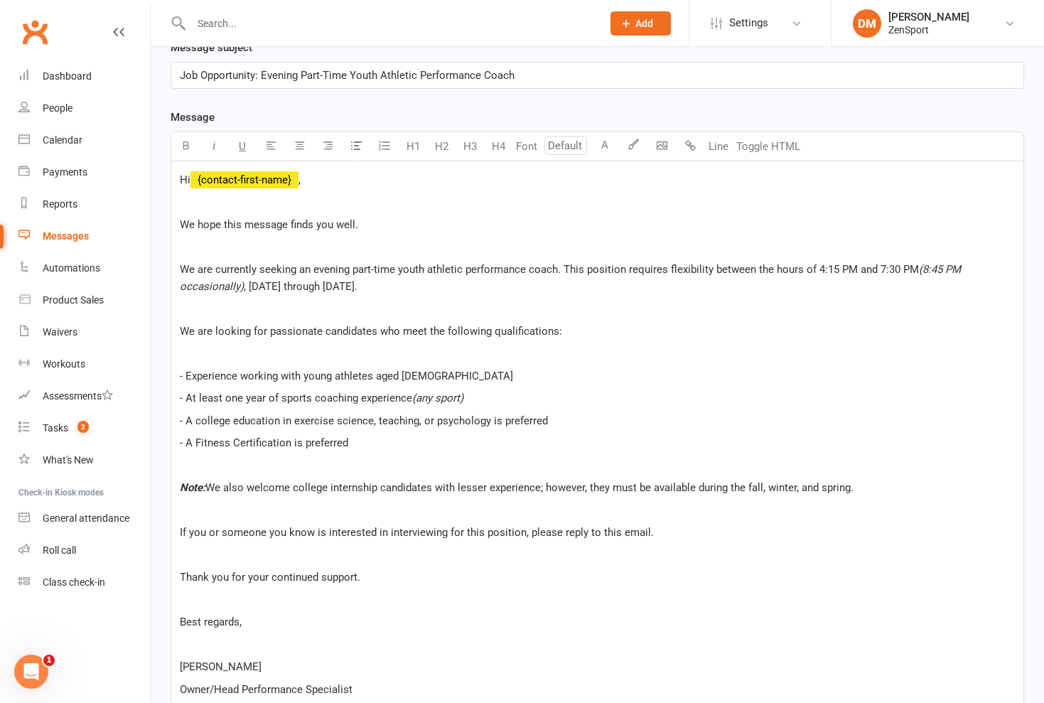
click at [853, 491] on span "We also welcome college internship candidates with lesser experience; however, …" at bounding box center [529, 487] width 648 height 13
click at [208, 487] on span "We also welcome college internship candidates with lesser experience; however, …" at bounding box center [567, 487] width 725 height 13
click at [932, 487] on p "Note: We also welcome college internship candidates with lesser experience; how…" at bounding box center [597, 487] width 835 height 17
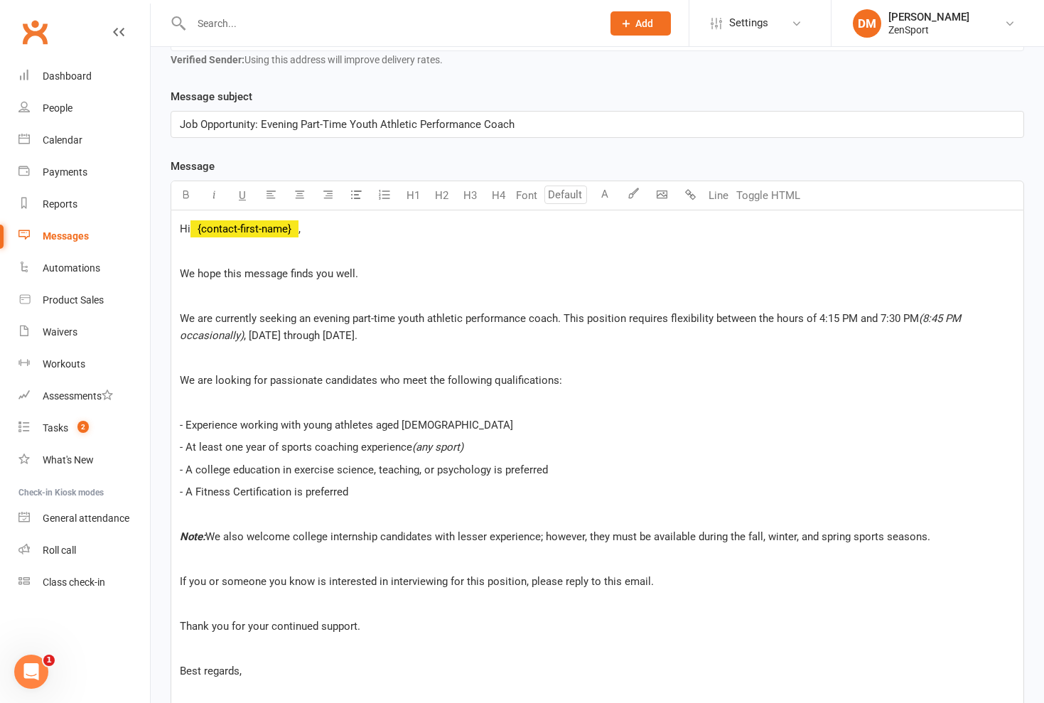
scroll to position [267, 0]
click at [365, 337] on p "We are currently seeking an evening part-time youth athletic performance coach.…" at bounding box center [597, 328] width 835 height 34
click at [399, 337] on span ", [DATE] through [DATE]. Weekly hours will range from 6 to 10." at bounding box center [392, 336] width 296 height 13
click at [597, 339] on p "We are currently seeking an evening part-time youth athletic performance coach.…" at bounding box center [597, 328] width 835 height 34
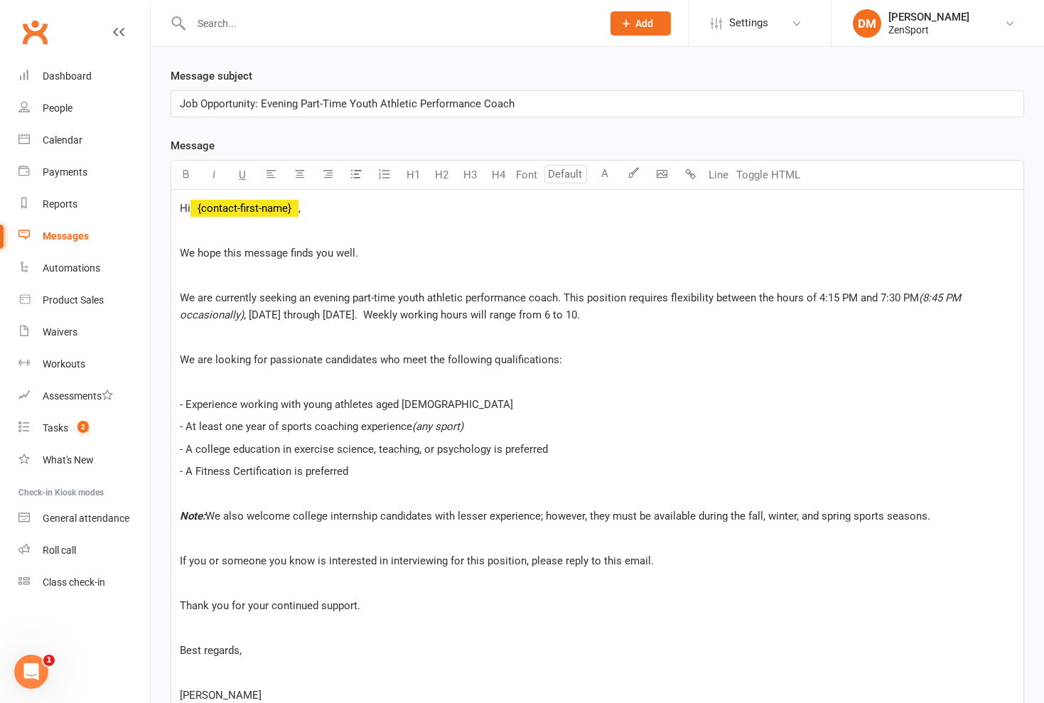
scroll to position [303, 0]
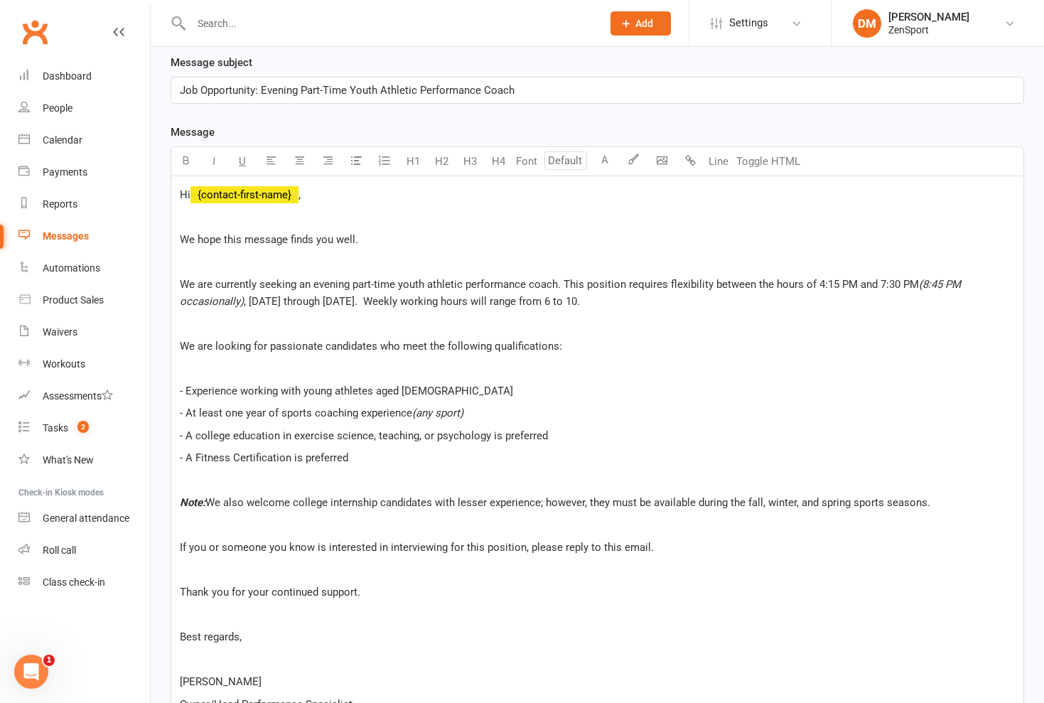
click at [212, 347] on span "We are looking for passionate candidates who meet the following qualifications:" at bounding box center [371, 346] width 382 height 13
click at [352, 457] on p "- A Fitness Certification is preferred" at bounding box center [597, 457] width 835 height 17
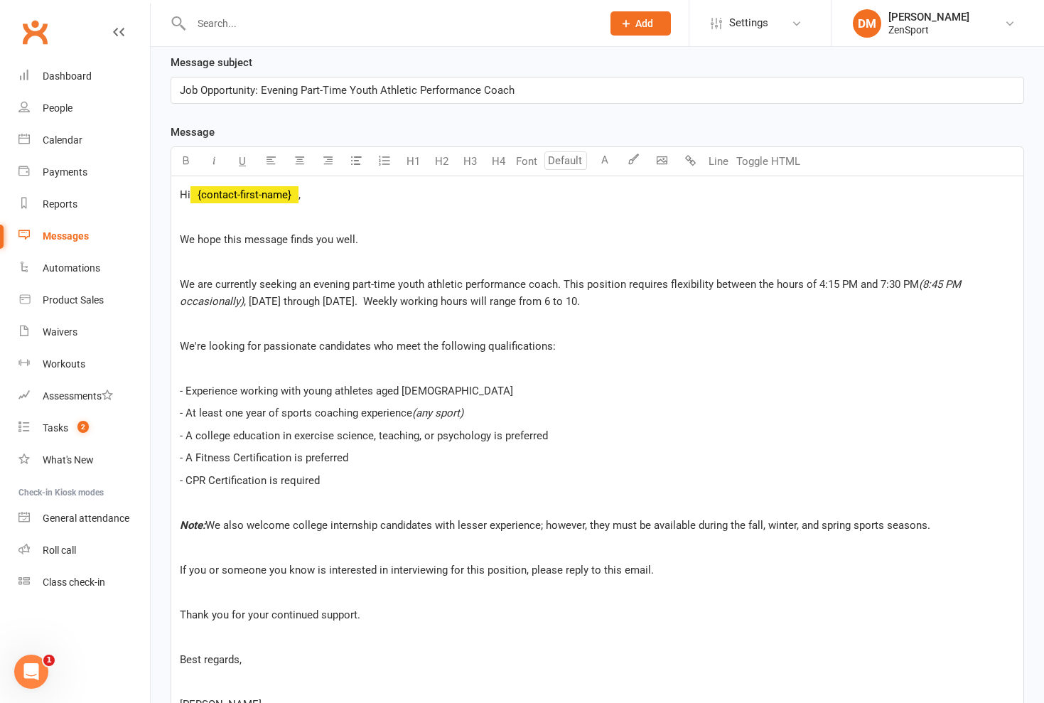
click at [355, 458] on p "- A Fitness Certification is preferred" at bounding box center [597, 457] width 835 height 17
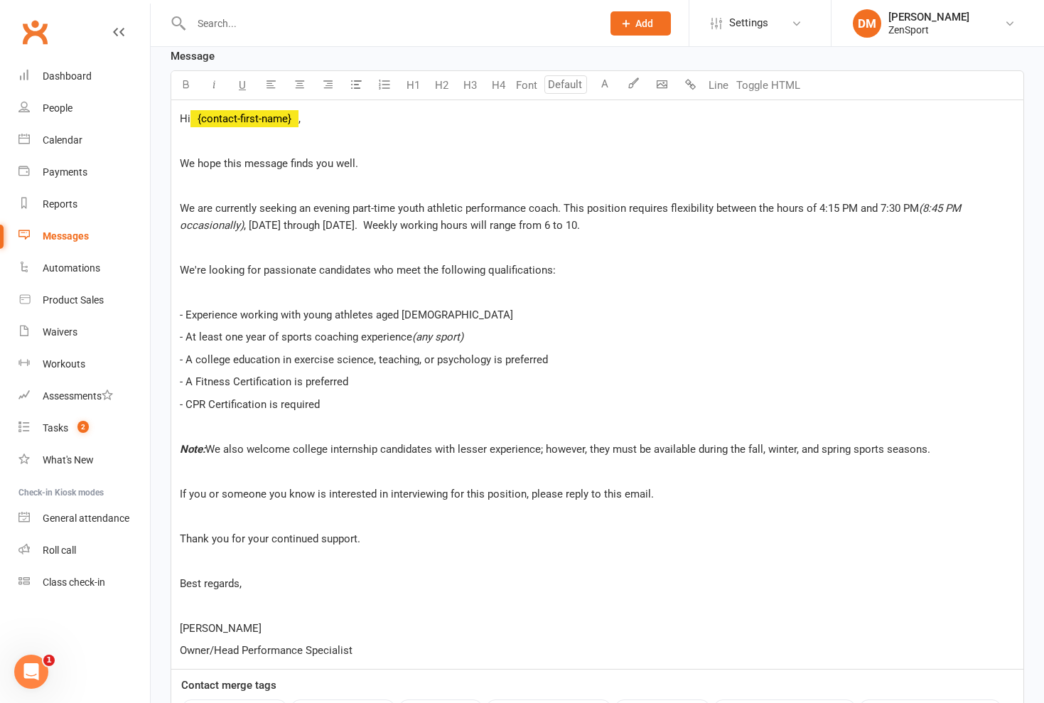
scroll to position [389, 0]
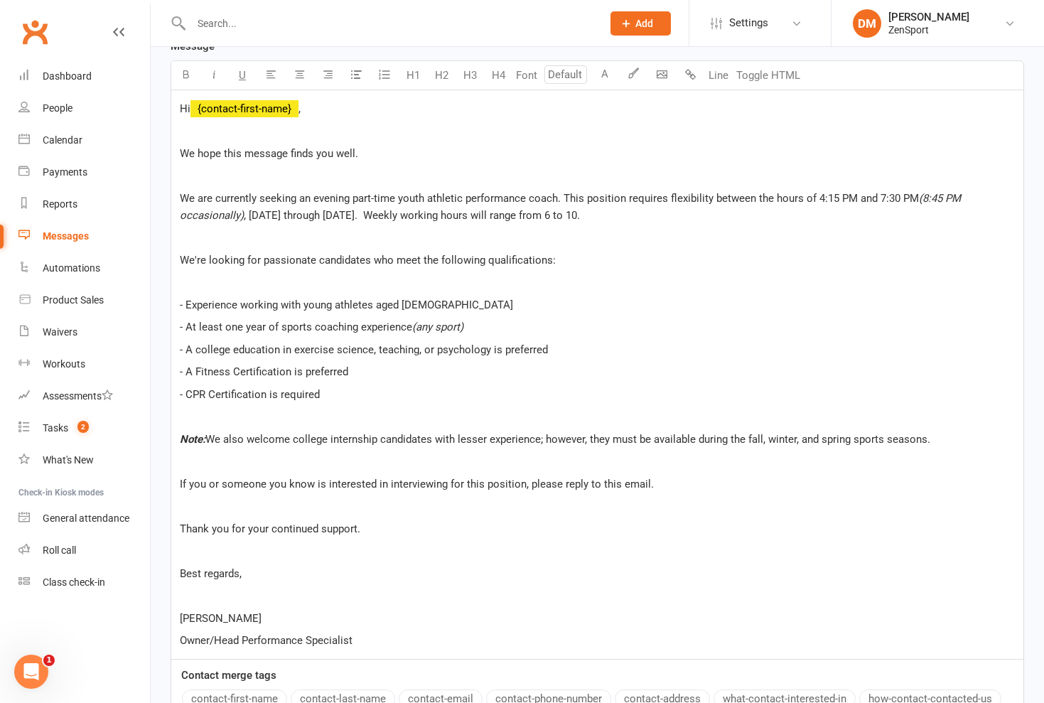
click at [930, 439] on span "We also welcome college internship candidates with lesser experience; however, …" at bounding box center [567, 439] width 725 height 13
click at [805, 458] on p "﻿" at bounding box center [597, 461] width 835 height 17
click at [212, 437] on span "We also welcome college internship candidates with lesser experience; however, …" at bounding box center [587, 439] width 765 height 13
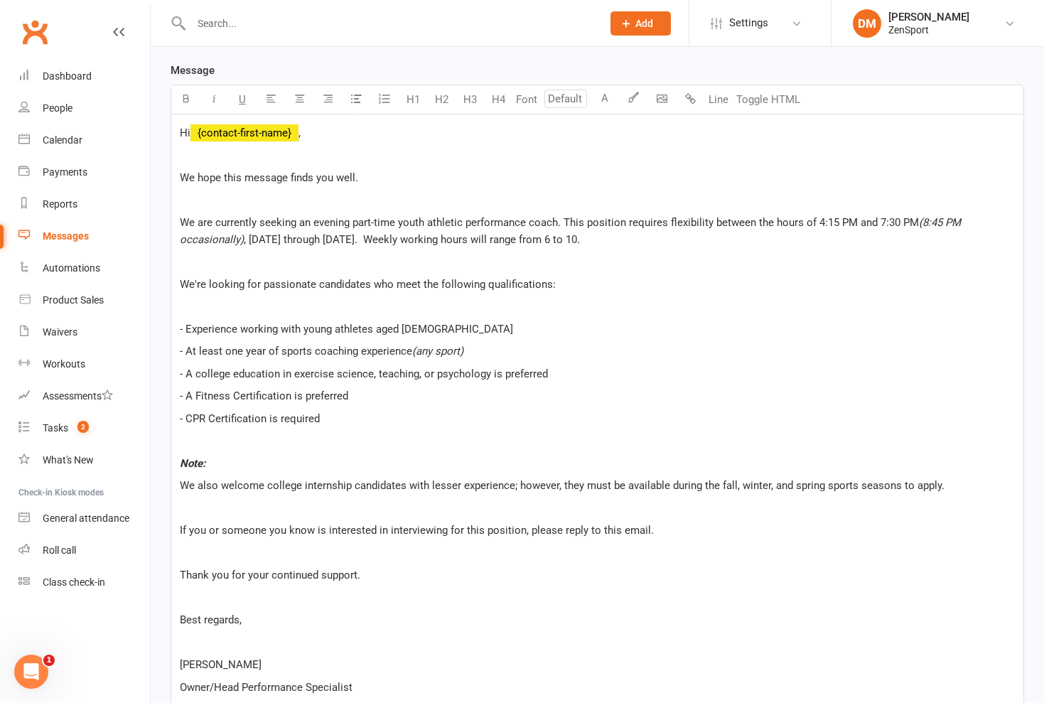
scroll to position [370, 0]
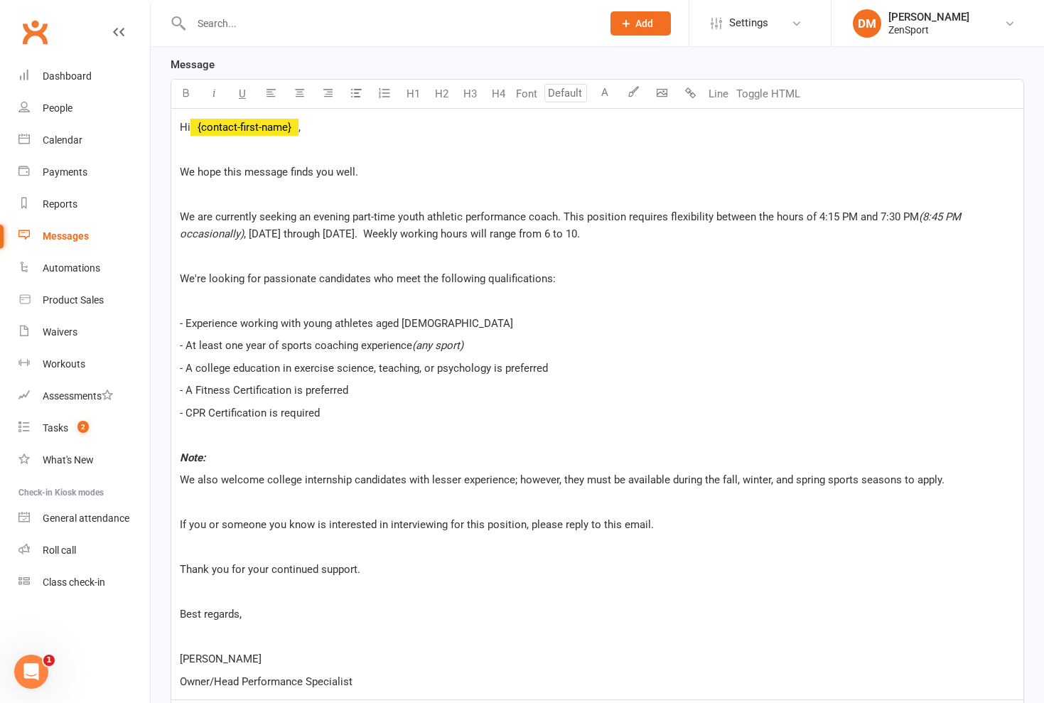
click at [573, 235] on span ", [DATE] through [DATE]. Weekly working hours will range from 6 to 10." at bounding box center [412, 233] width 336 height 13
click at [583, 232] on p "We are currently seeking an evening part-time youth athletic performance coach.…" at bounding box center [597, 225] width 835 height 34
click at [364, 232] on span ", [DATE] through [DATE]. Weekly working hours will range from 6 to 10." at bounding box center [412, 233] width 336 height 13
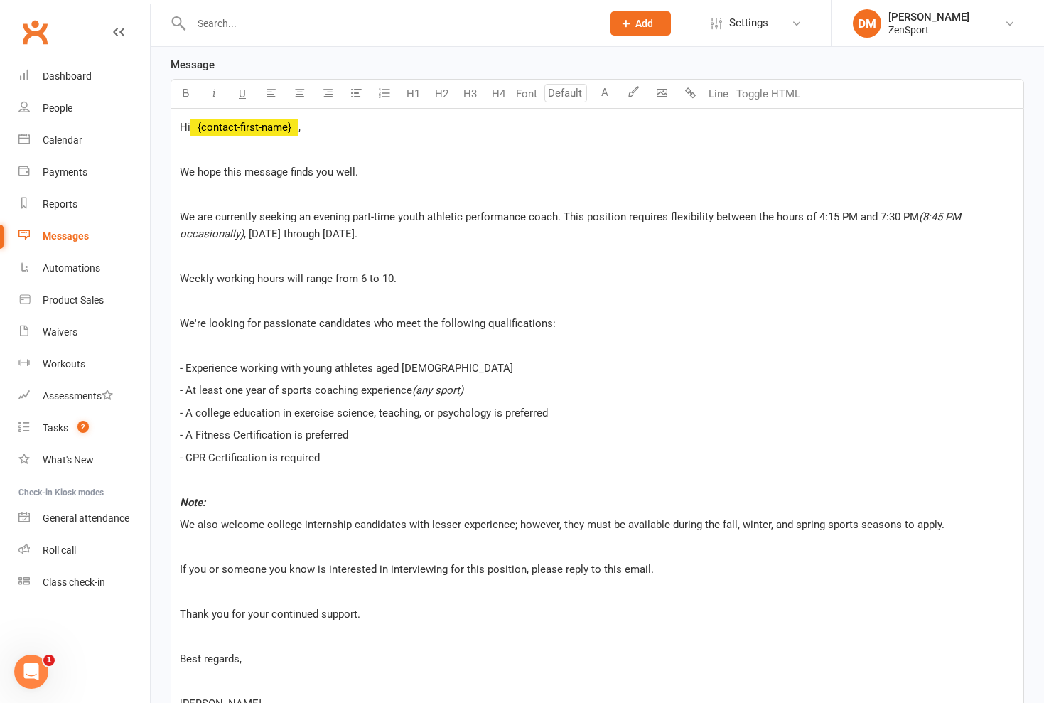
click at [396, 276] on span "Weekly working hours will range from 6 to 10." at bounding box center [288, 278] width 217 height 13
drag, startPoint x: 401, startPoint y: 278, endPoint x: 575, endPoint y: 286, distance: 174.3
click at [575, 286] on p "Weekly working hours will range from 6 to 10. Hourly rate will range from $18 t…" at bounding box center [597, 278] width 835 height 17
click at [400, 278] on span "Weekly working hours will range from 6 to 10. Hourly rate will range from $18 t…" at bounding box center [498, 278] width 637 height 13
click at [426, 280] on span "Weekly working hours will range from 6 to 10. The Hourly rate will range from $…" at bounding box center [508, 278] width 657 height 13
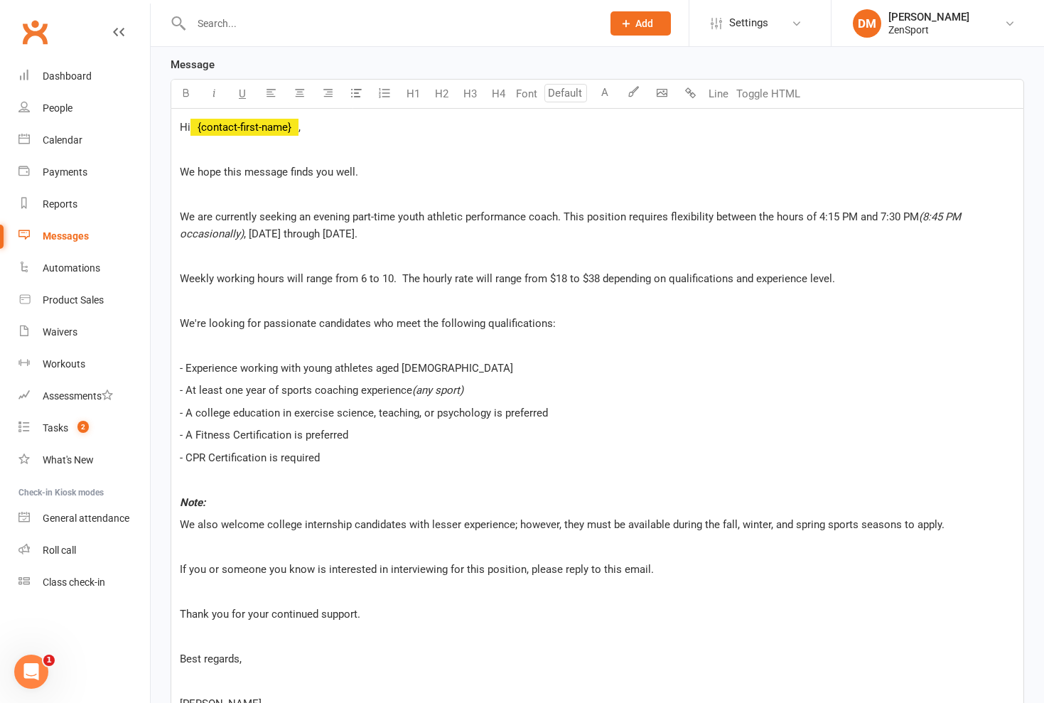
click at [851, 275] on p "Weekly working hours will range from 6 to 10. The hourly rate will range from $…" at bounding box center [597, 278] width 835 height 17
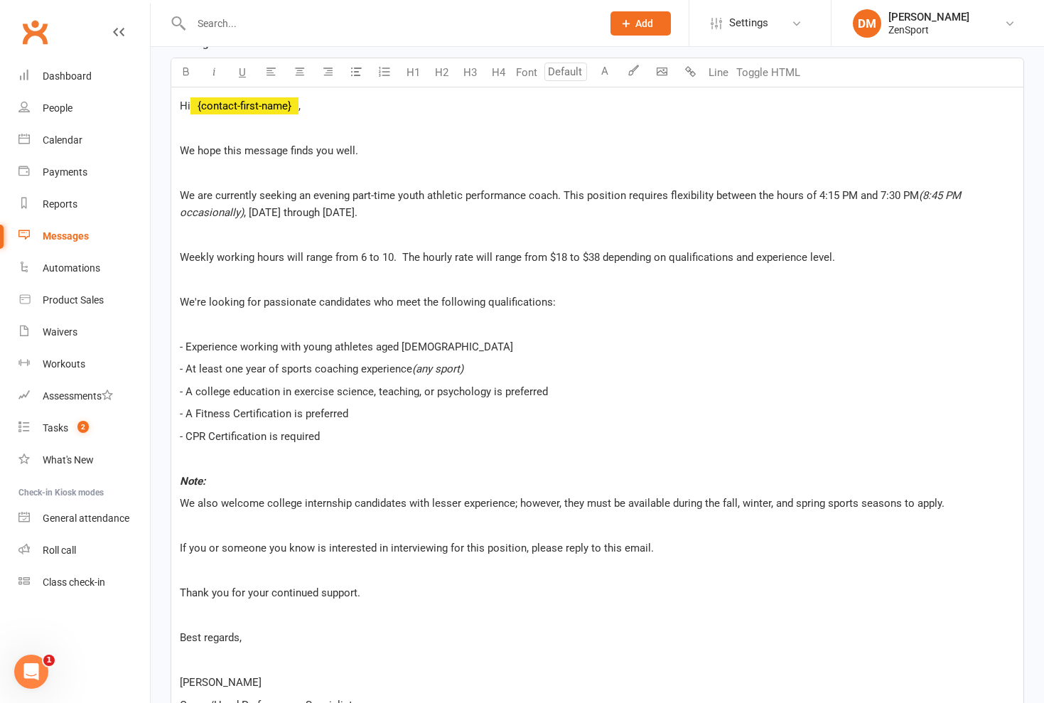
scroll to position [394, 0]
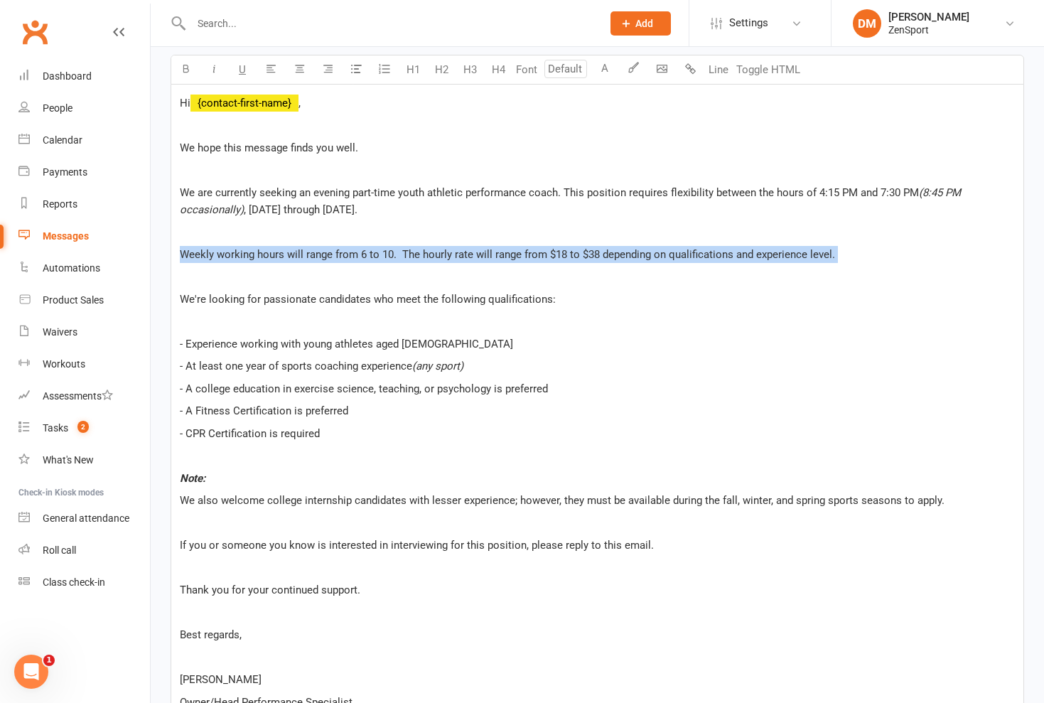
drag, startPoint x: 179, startPoint y: 252, endPoint x: 738, endPoint y: 264, distance: 558.7
click at [738, 264] on div "Hi ﻿ {contact-first-name} , ﻿ We hope this message finds you well. ﻿ We are cur…" at bounding box center [597, 402] width 852 height 635
copy span "Weekly working hours will range from 6 to 10. The hourly rate will range from $…"
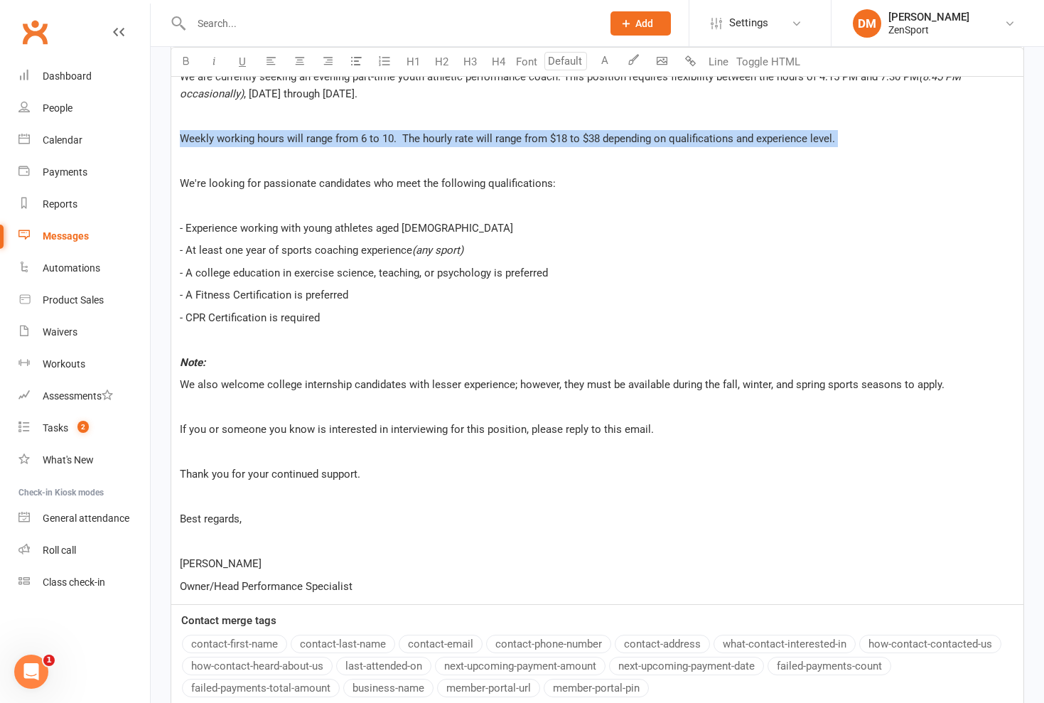
scroll to position [528, 0]
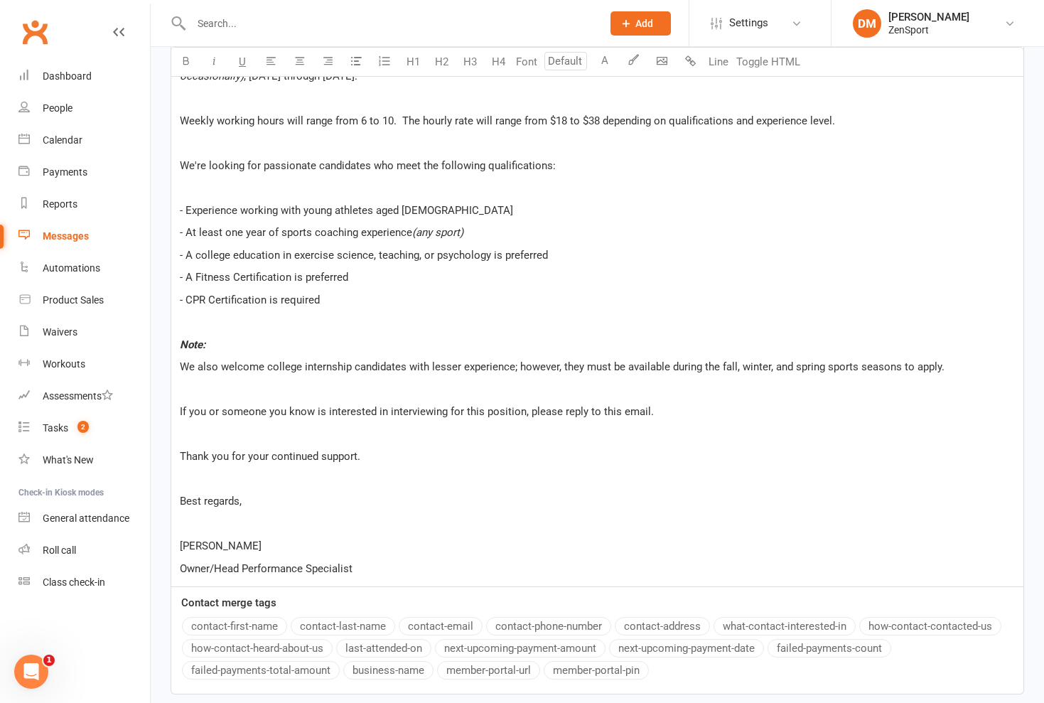
click at [183, 317] on p "﻿" at bounding box center [597, 321] width 835 height 17
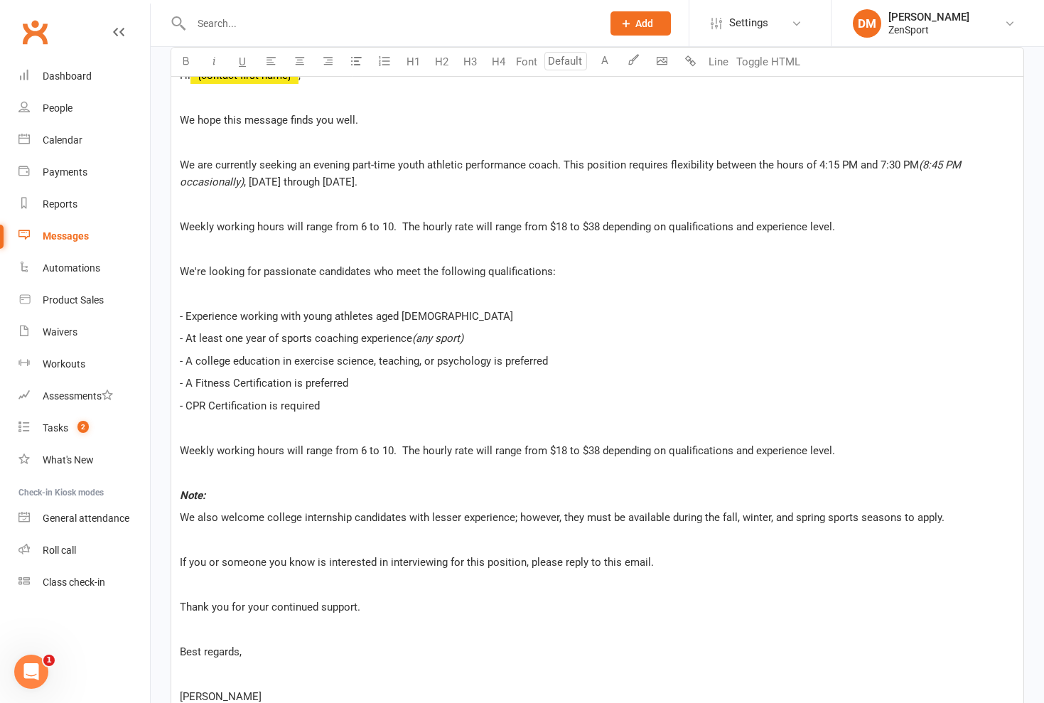
scroll to position [404, 0]
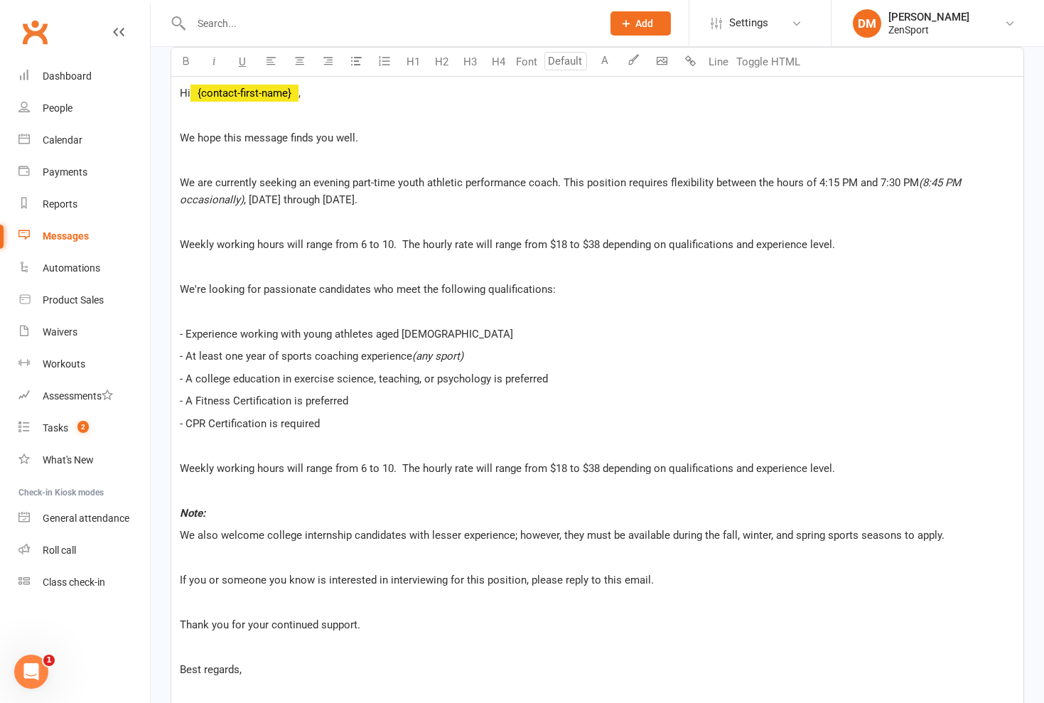
drag, startPoint x: 846, startPoint y: 244, endPoint x: 150, endPoint y: 246, distance: 695.7
click at [150, 246] on ui-view "Prospect Member Non-attending contact Class / event Appointment Task Membership…" at bounding box center [522, 284] width 1044 height 1370
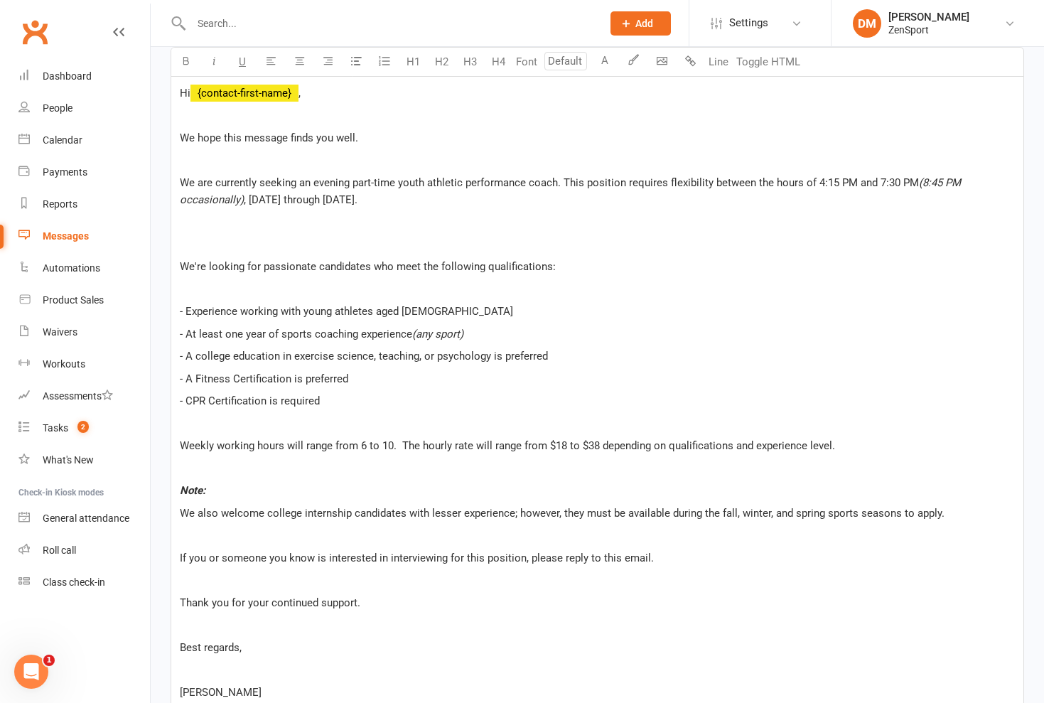
click at [190, 241] on p "﻿" at bounding box center [597, 244] width 835 height 17
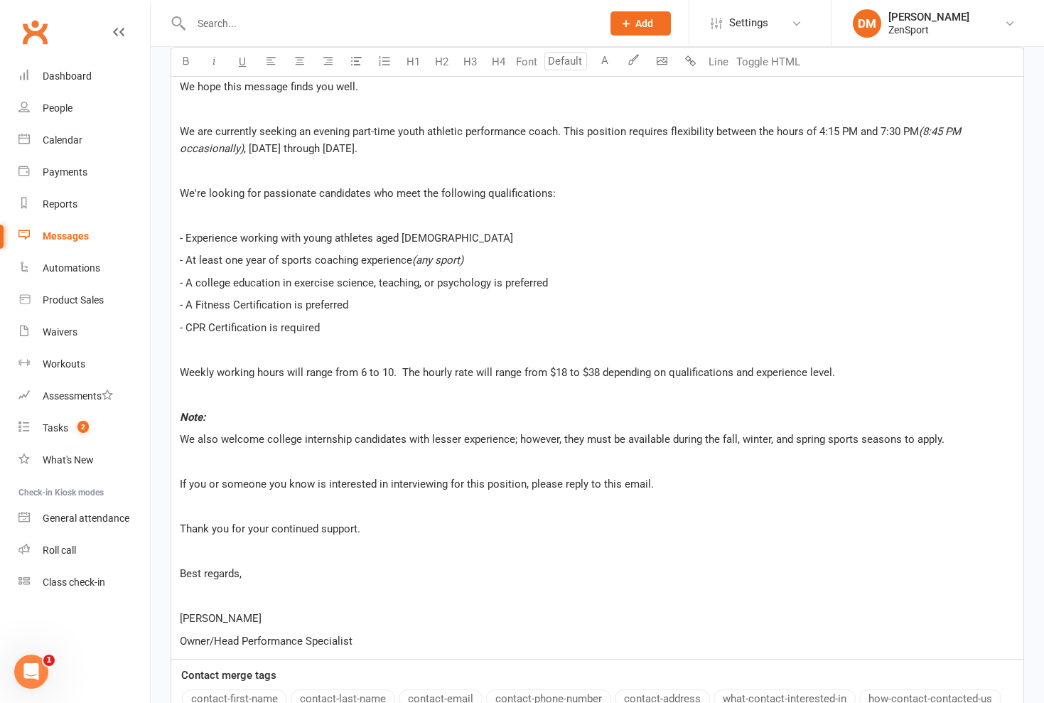
scroll to position [456, 0]
click at [595, 370] on span "Weekly working hours will range from 6 to 10. The hourly rate will range from $…" at bounding box center [507, 372] width 655 height 13
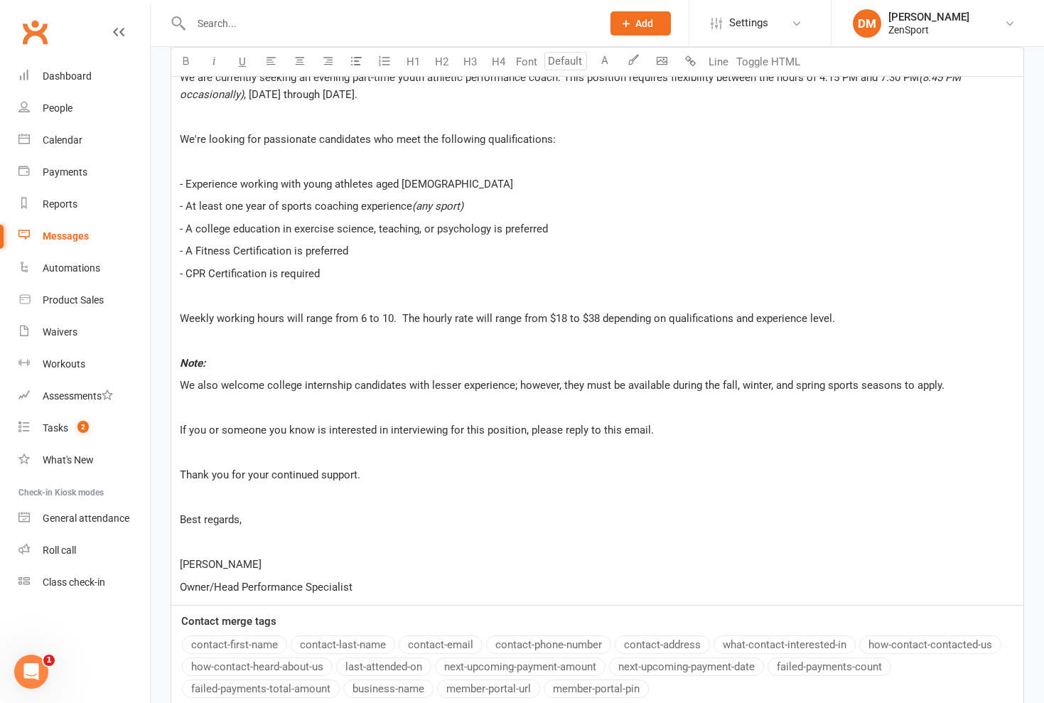
scroll to position [502, 0]
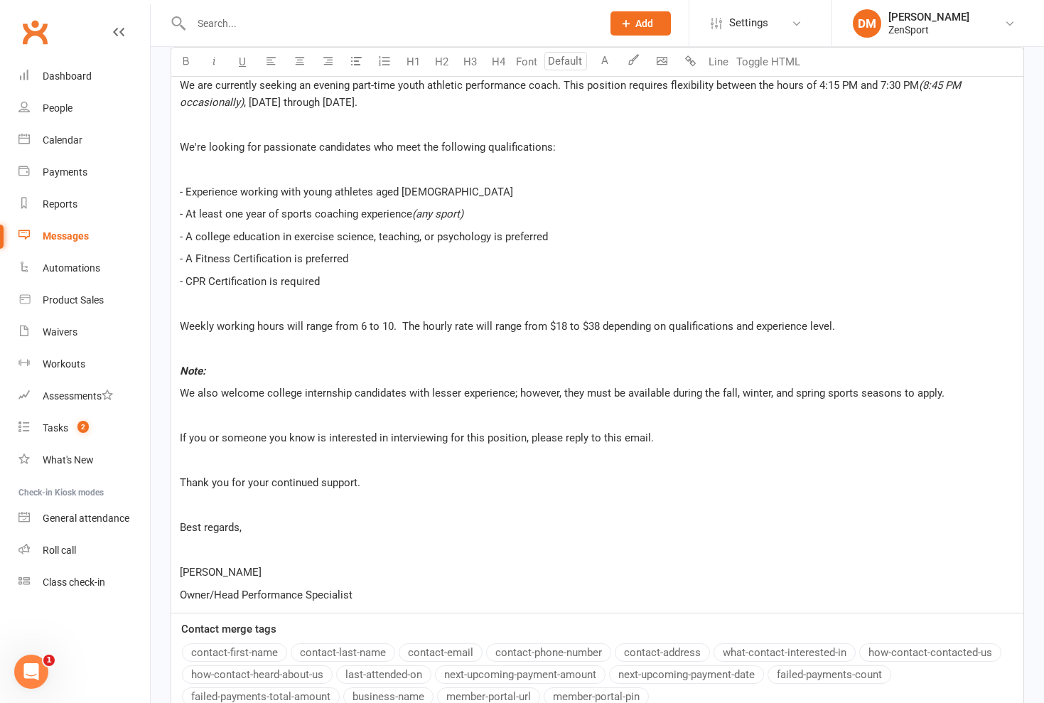
click at [193, 262] on span "- A Fitness Certification is preferred" at bounding box center [264, 258] width 168 height 13
click at [389, 259] on span "- A Credible Fitness Certification is preferred" at bounding box center [285, 258] width 210 height 13
drag, startPoint x: 515, startPoint y: 259, endPoint x: 389, endPoint y: 259, distance: 126.5
click at [389, 259] on p "- A Credible Fitness Certification is preferred (NASM, NSCA, ACE, etc)" at bounding box center [597, 258] width 835 height 17
click at [213, 60] on icon "button" at bounding box center [214, 60] width 11 height 11
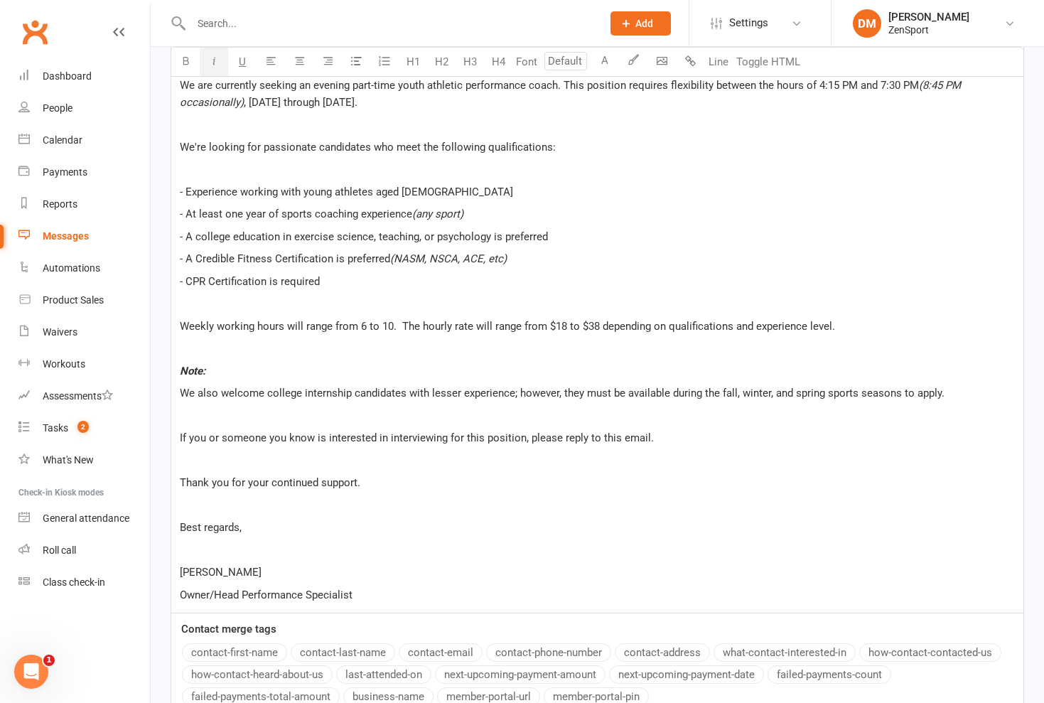
click at [484, 274] on p "- CPR Certification is required" at bounding box center [597, 281] width 835 height 17
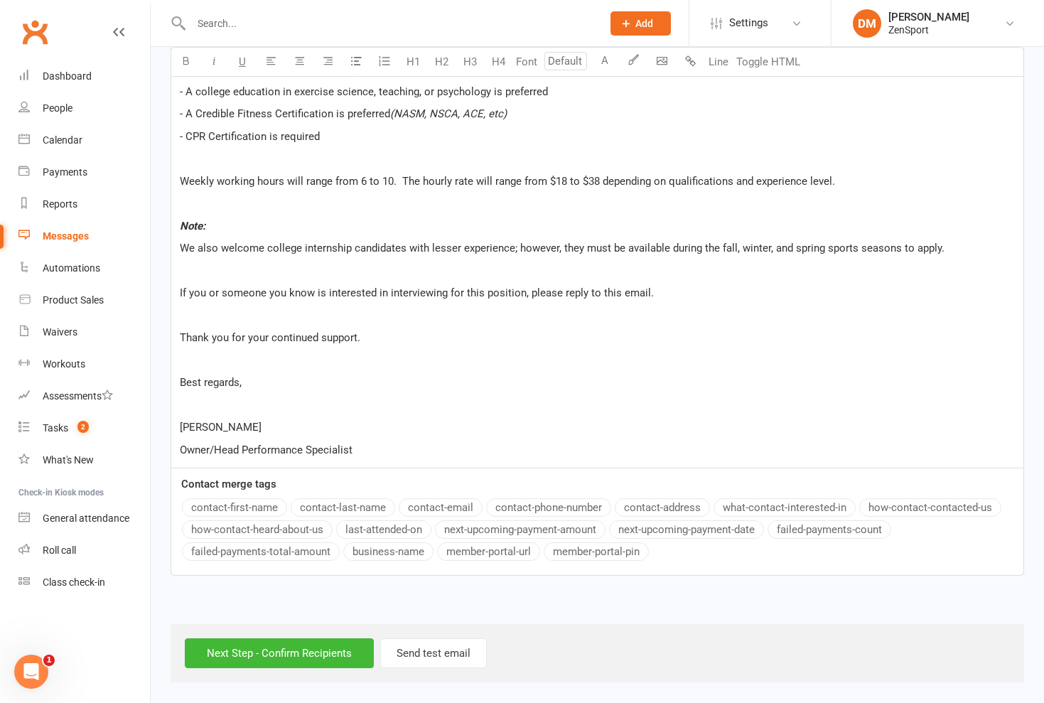
scroll to position [659, 0]
click at [333, 638] on input "Next Step - Confirm Recipients" at bounding box center [279, 653] width 189 height 30
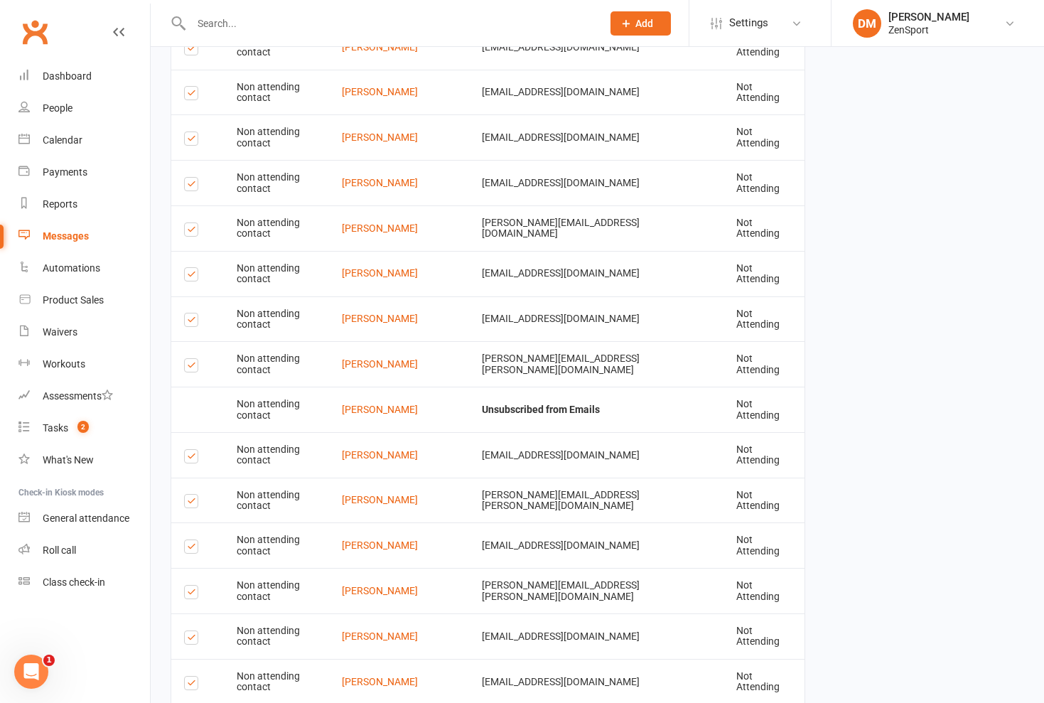
scroll to position [2211, 0]
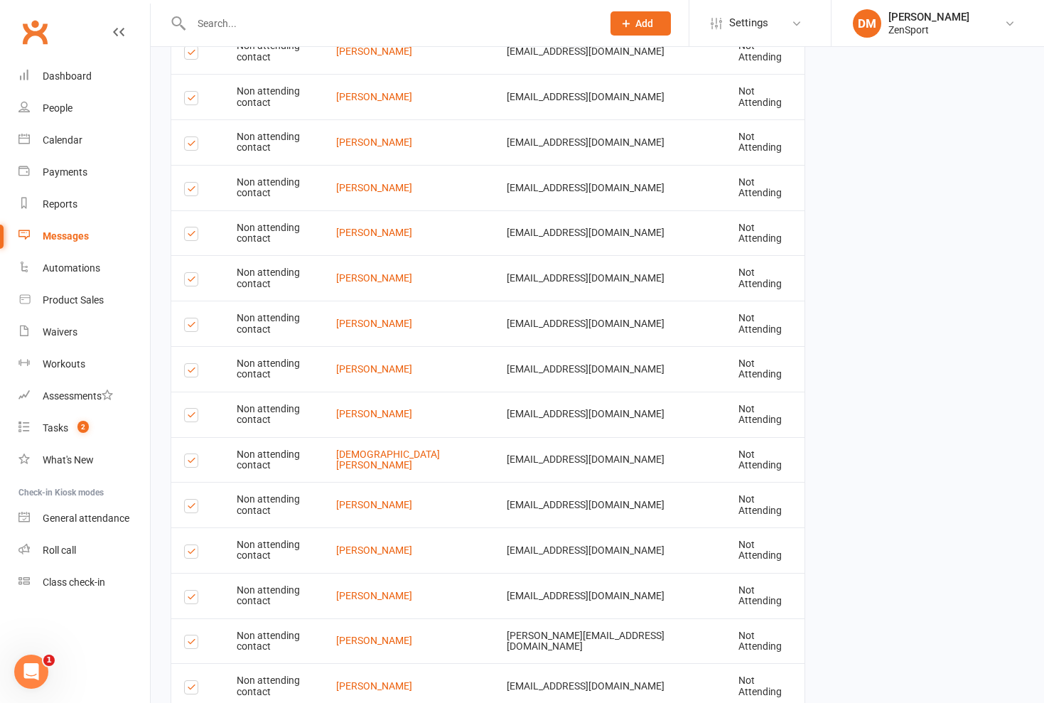
scroll to position [1252, 0]
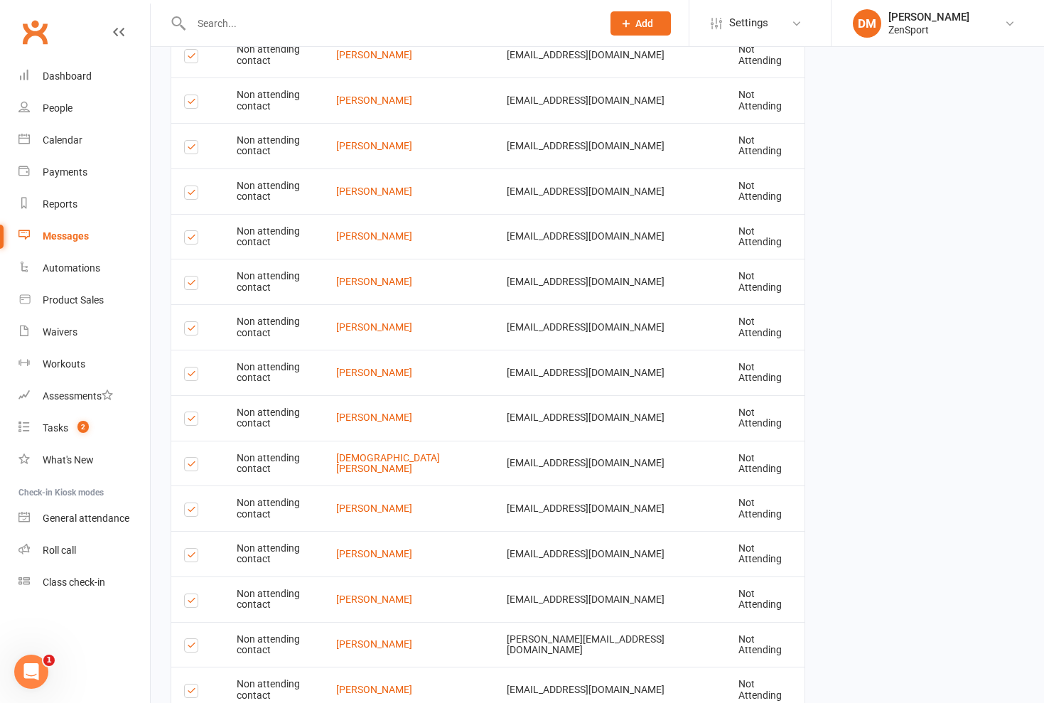
click at [190, 376] on label at bounding box center [193, 376] width 19 height 0
click at [190, 367] on input "checkbox" at bounding box center [188, 367] width 9 height 0
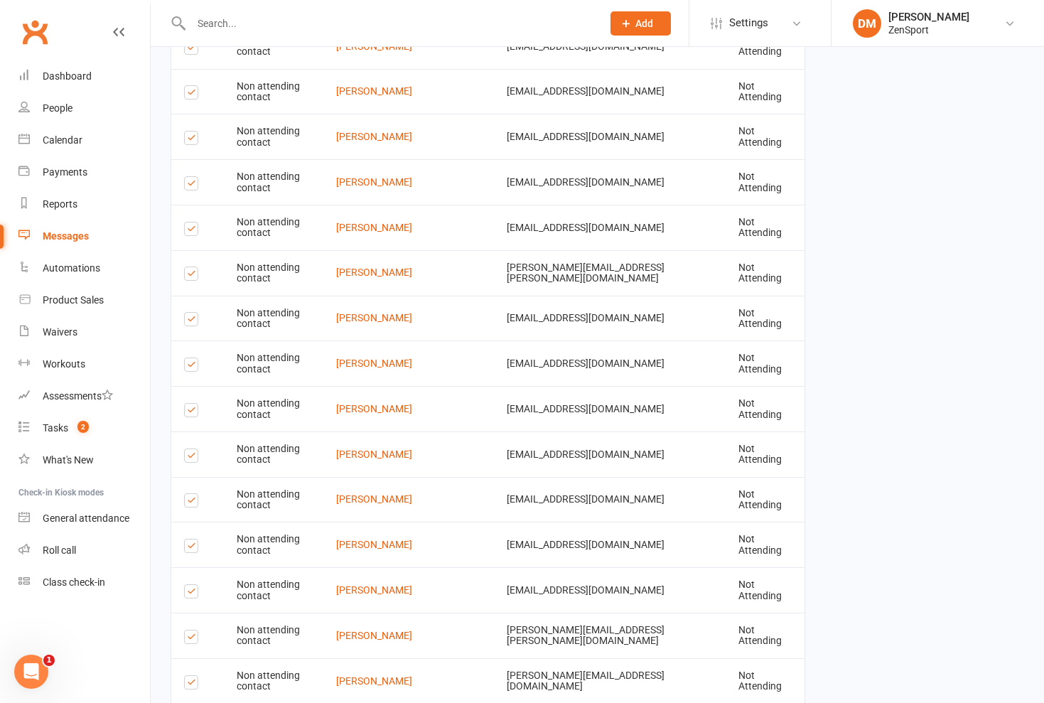
scroll to position [2211, 0]
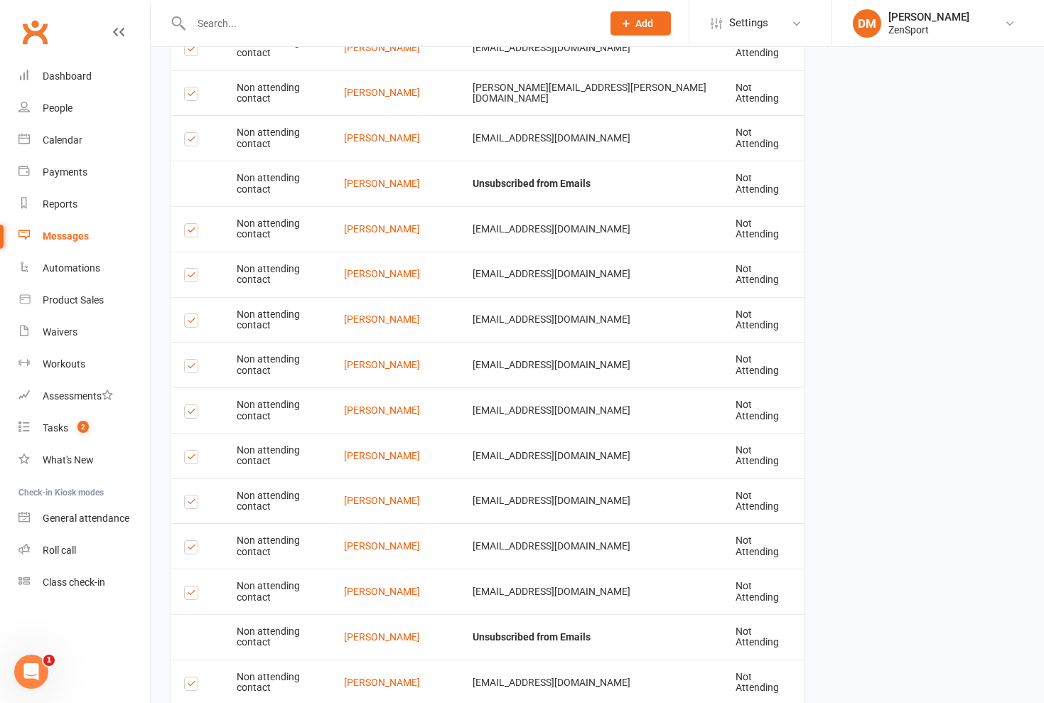
click at [192, 686] on label at bounding box center [193, 686] width 19 height 0
click at [192, 677] on input "checkbox" at bounding box center [188, 677] width 9 height 0
